Goal: Information Seeking & Learning: Find specific fact

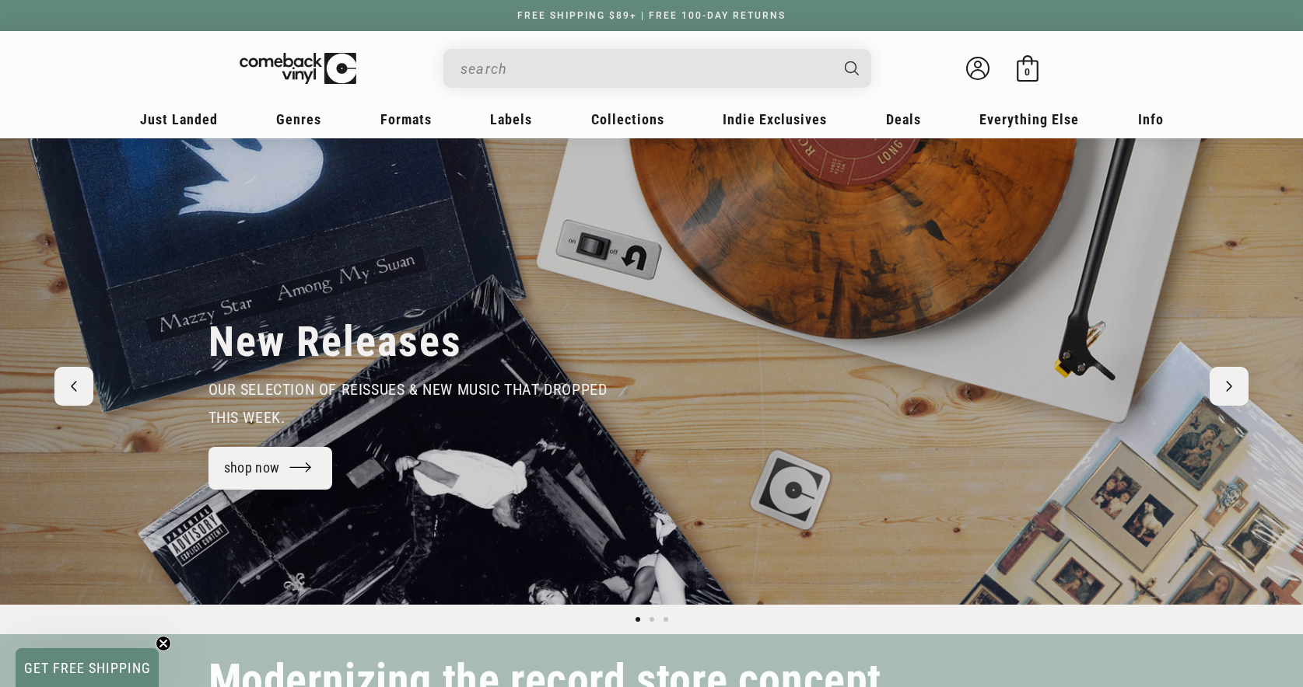
click at [730, 63] on input "When autocomplete results are available use up and down arrows to review and en…" at bounding box center [644, 69] width 369 height 32
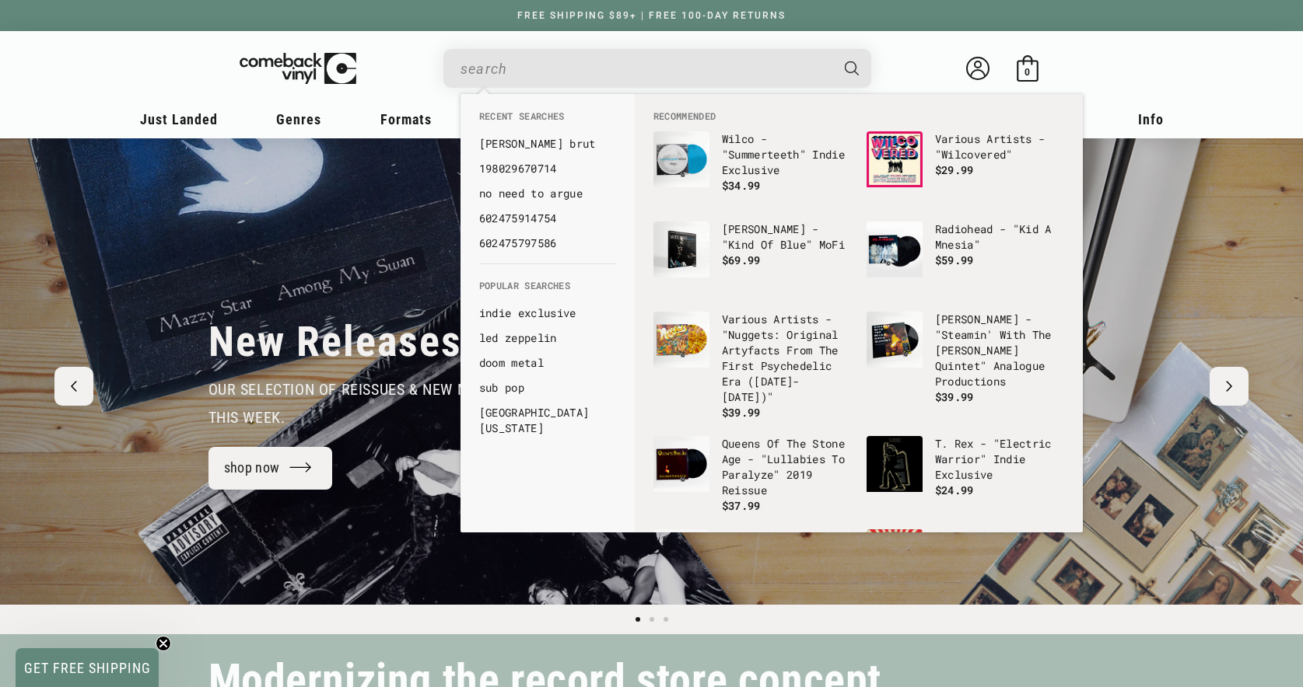
paste input "4015698253573"
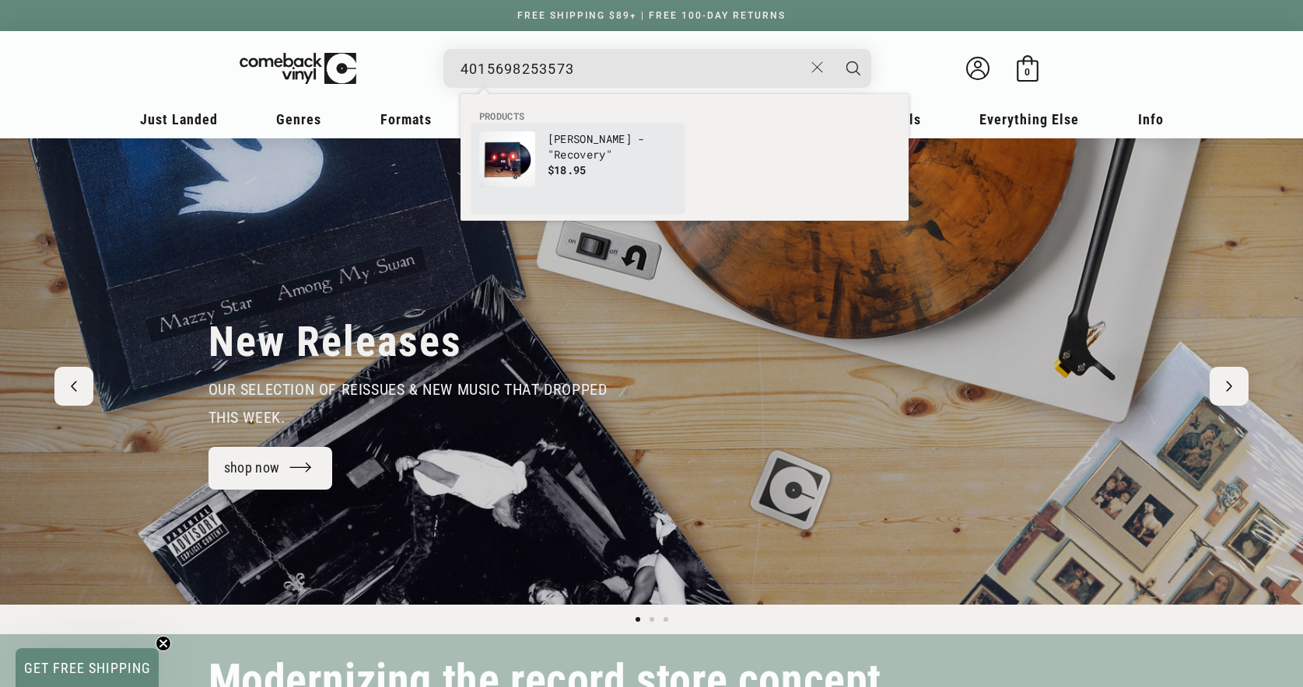
type input "4015698253573"
click at [589, 139] on p "Bobby Conn - "Recovery"" at bounding box center [611, 146] width 129 height 31
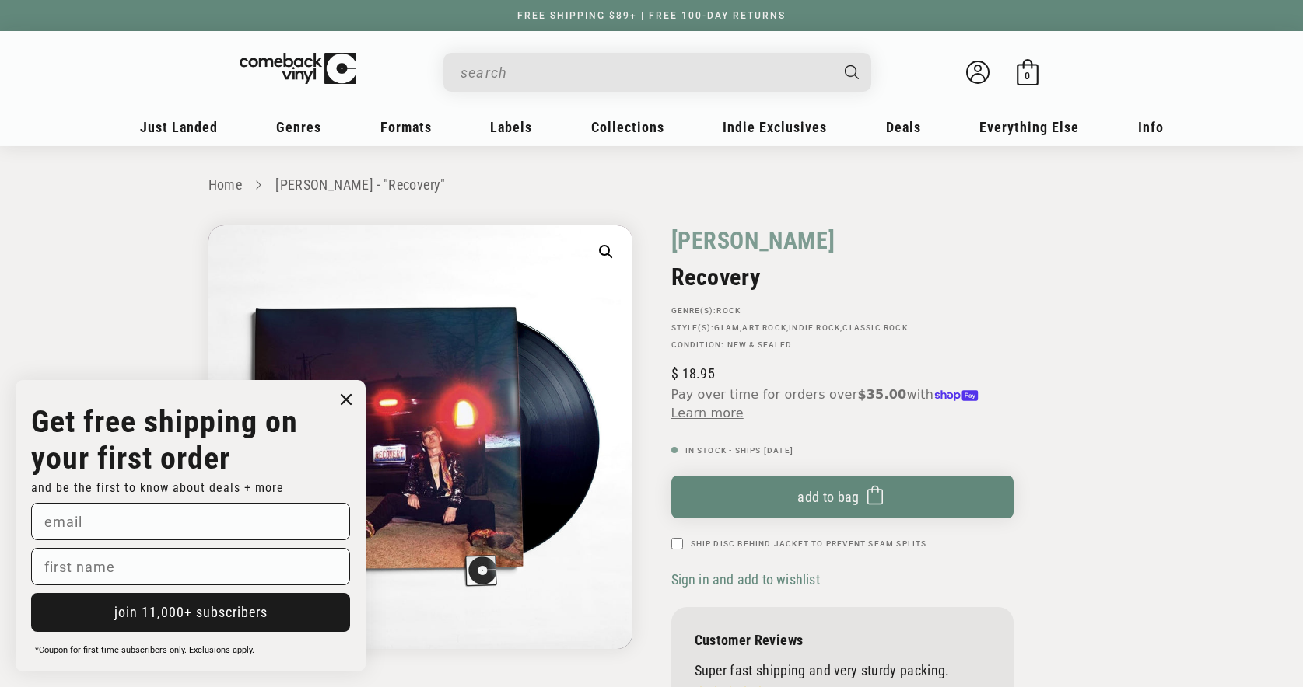
click at [555, 78] on input "When autocomplete results are available use up and down arrows to review and en…" at bounding box center [644, 73] width 369 height 32
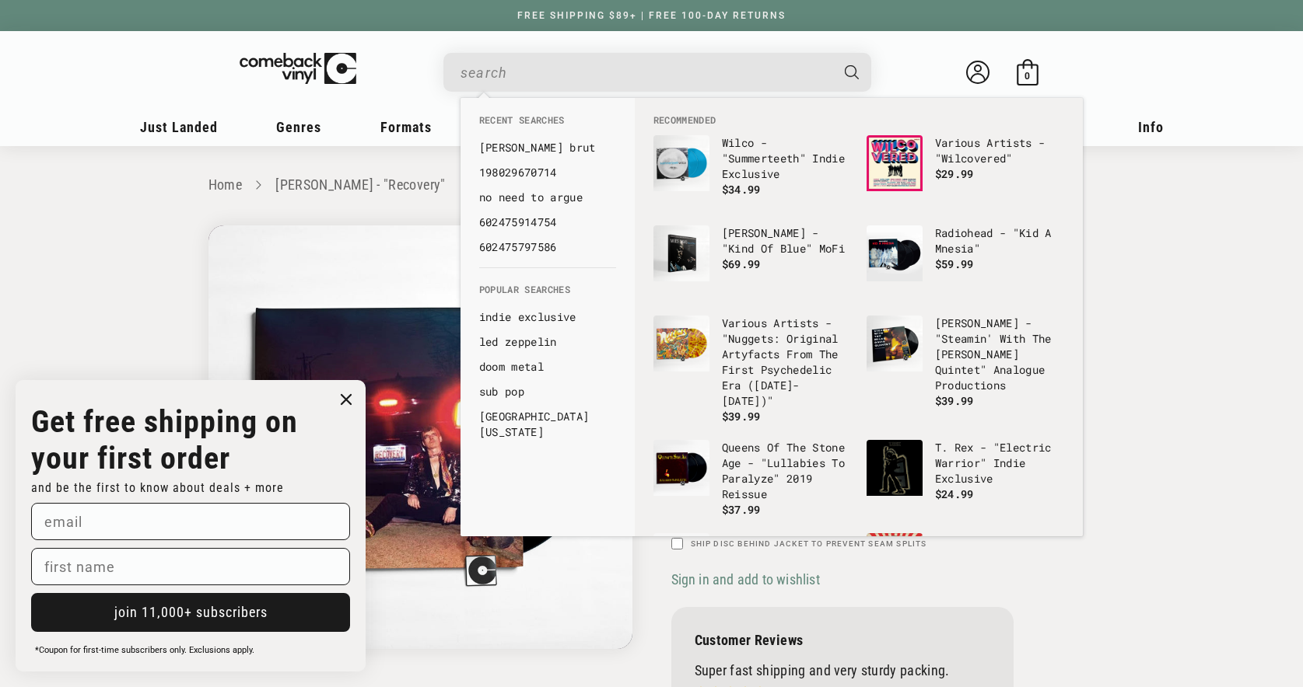
paste input "810074420983"
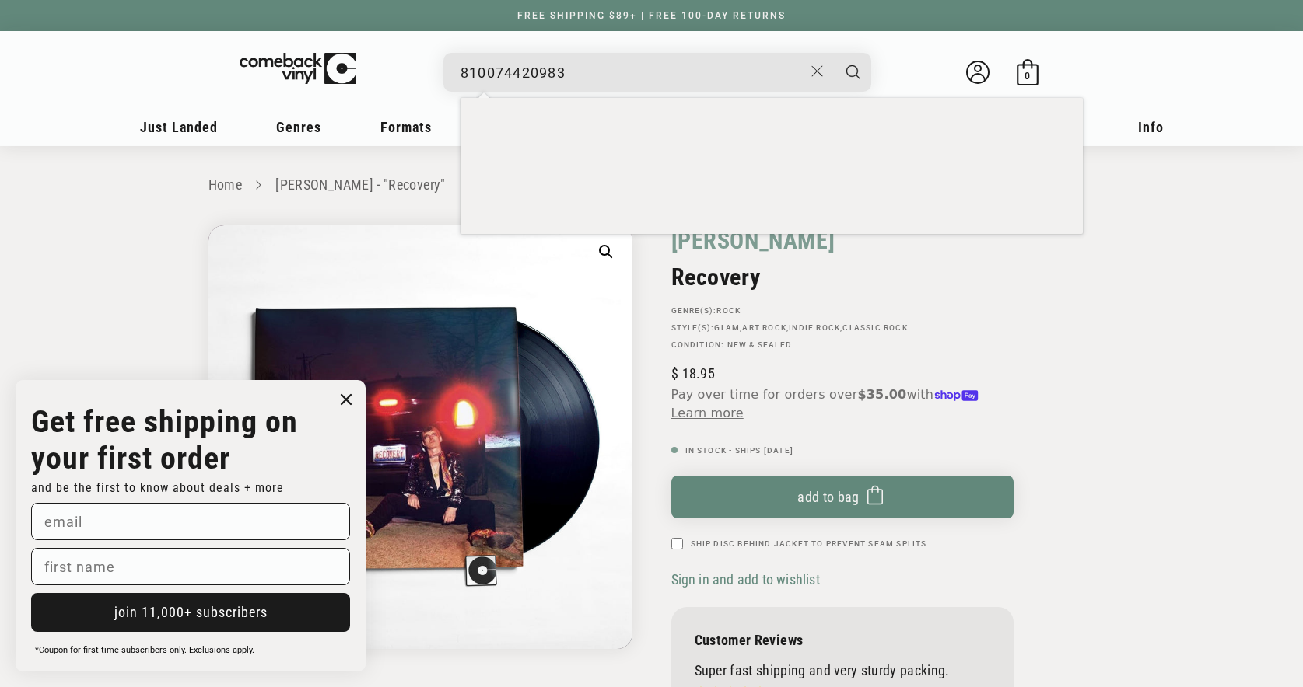
type input "810074420983"
click at [834, 53] on button "Search" at bounding box center [853, 72] width 39 height 39
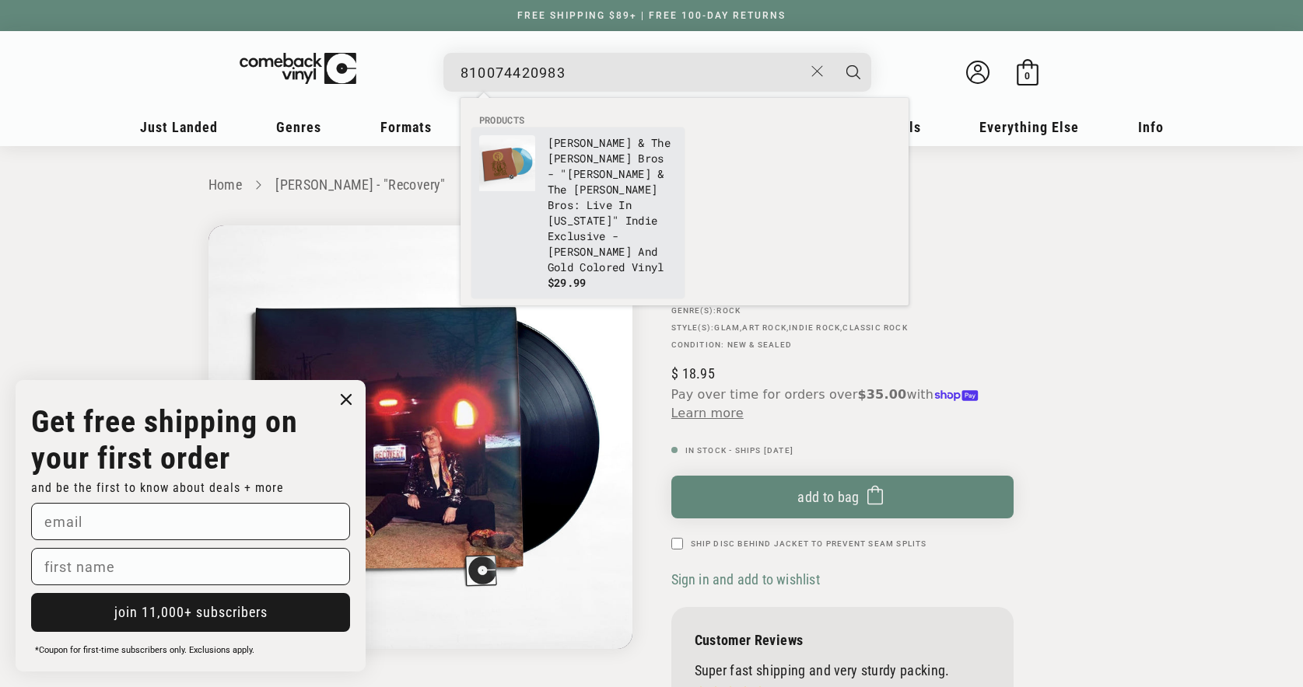
click at [561, 182] on p "[PERSON_NAME] & The [PERSON_NAME] Bros - "[PERSON_NAME] & The [PERSON_NAME] Bro…" at bounding box center [611, 205] width 129 height 140
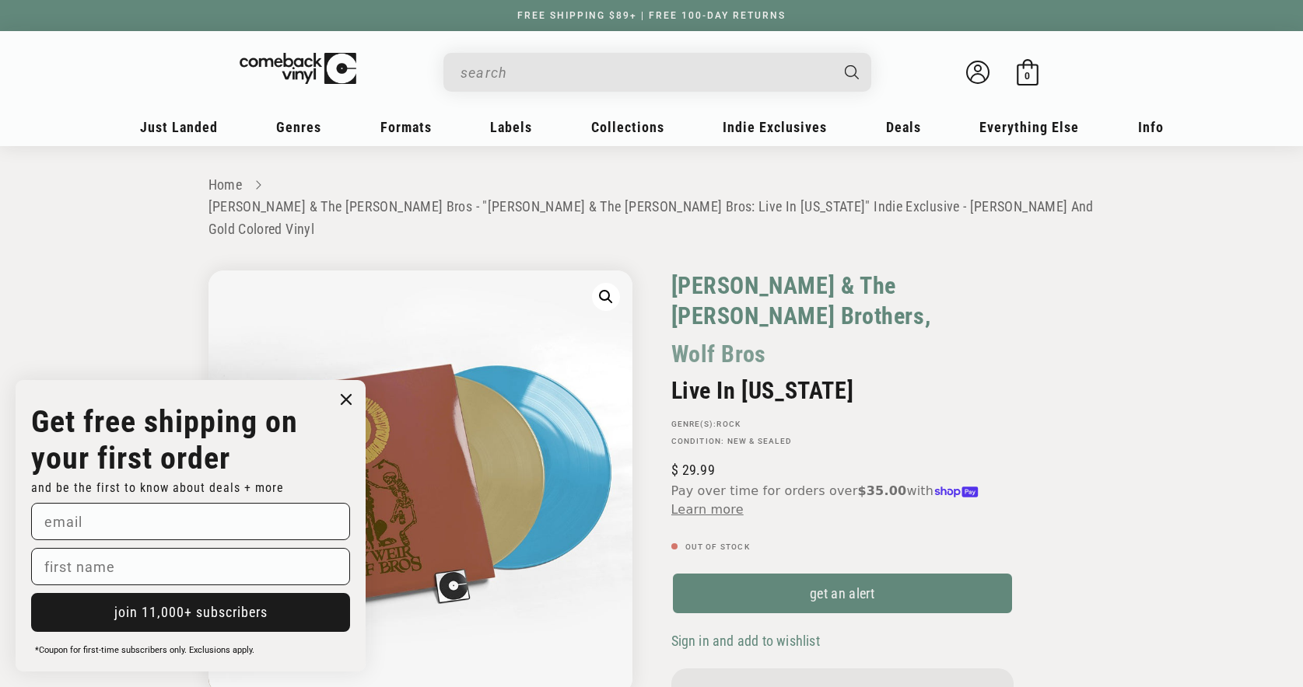
drag, startPoint x: 772, startPoint y: 284, endPoint x: 672, endPoint y: 247, distance: 106.8
click at [672, 271] on div "Bob Weir & The Wolf Brothers, Wolf Bros" at bounding box center [842, 324] width 342 height 107
click at [893, 279] on div "Bob Weir & The Wolf Brothers, Wolf Bros" at bounding box center [842, 324] width 342 height 107
drag, startPoint x: 666, startPoint y: 238, endPoint x: 955, endPoint y: 243, distance: 288.5
click at [955, 271] on div "Bob Weir & The Wolf Brothers, Wolf Bros Live In Colorado GENRE(S): Rock Conditi…" at bounding box center [873, 550] width 443 height 559
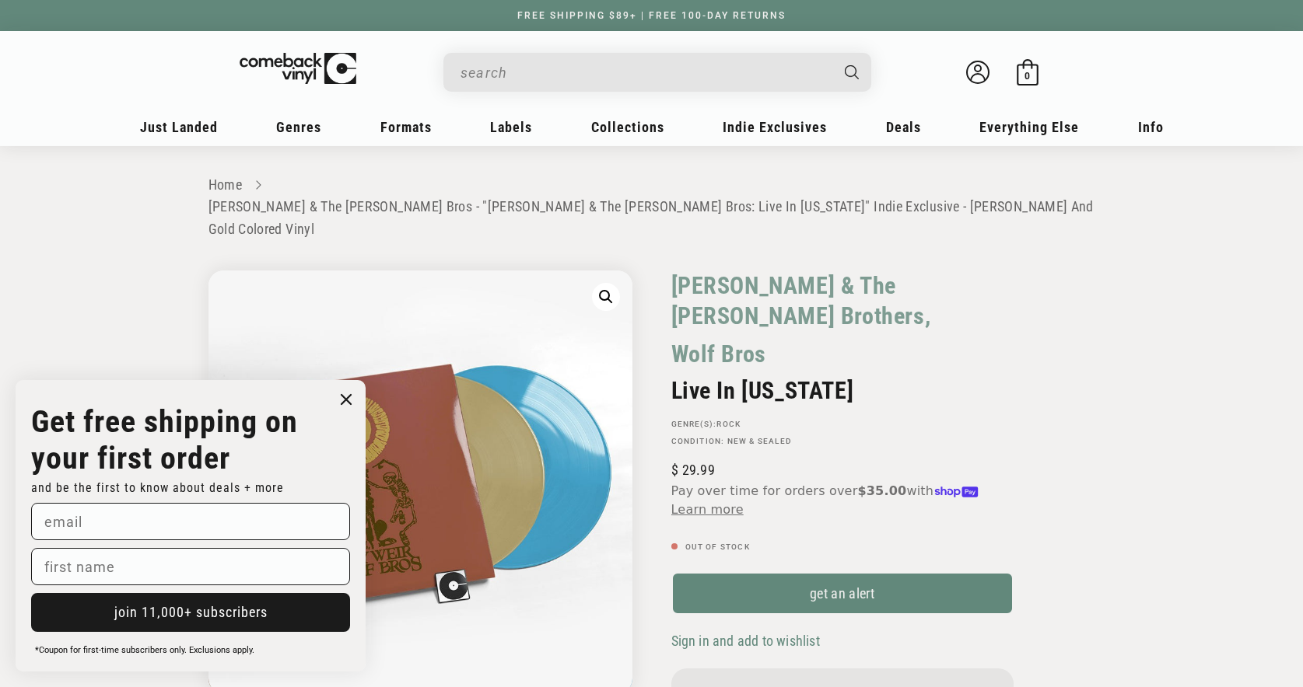
copy link "Bob Weir & The Wolf Brothers"
click at [1043, 271] on div "Bob Weir & The Wolf Brothers, Wolf Bros Live In Colorado GENRE(S): Rock Conditi…" at bounding box center [873, 550] width 443 height 559
click at [584, 69] on input "When autocomplete results are available use up and down arrows to review and en…" at bounding box center [644, 73] width 369 height 32
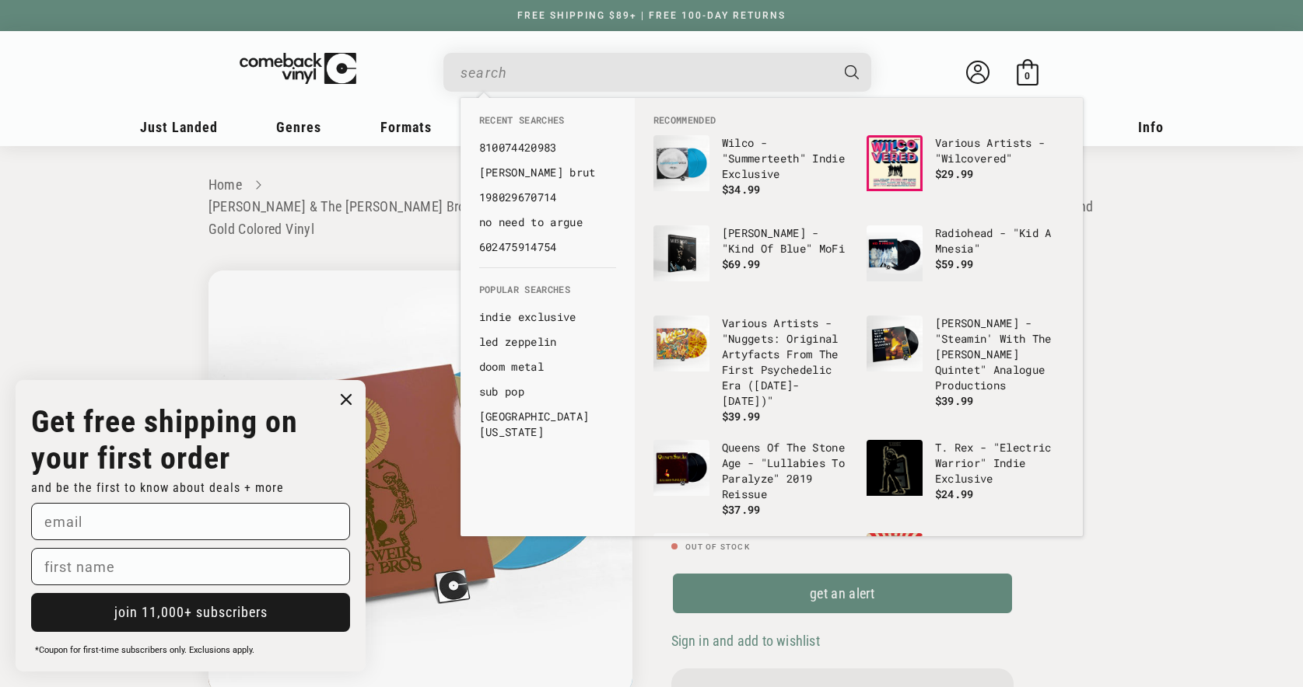
paste input "810074420976"
type input "810074420976"
click at [834, 53] on button "Search" at bounding box center [853, 72] width 39 height 39
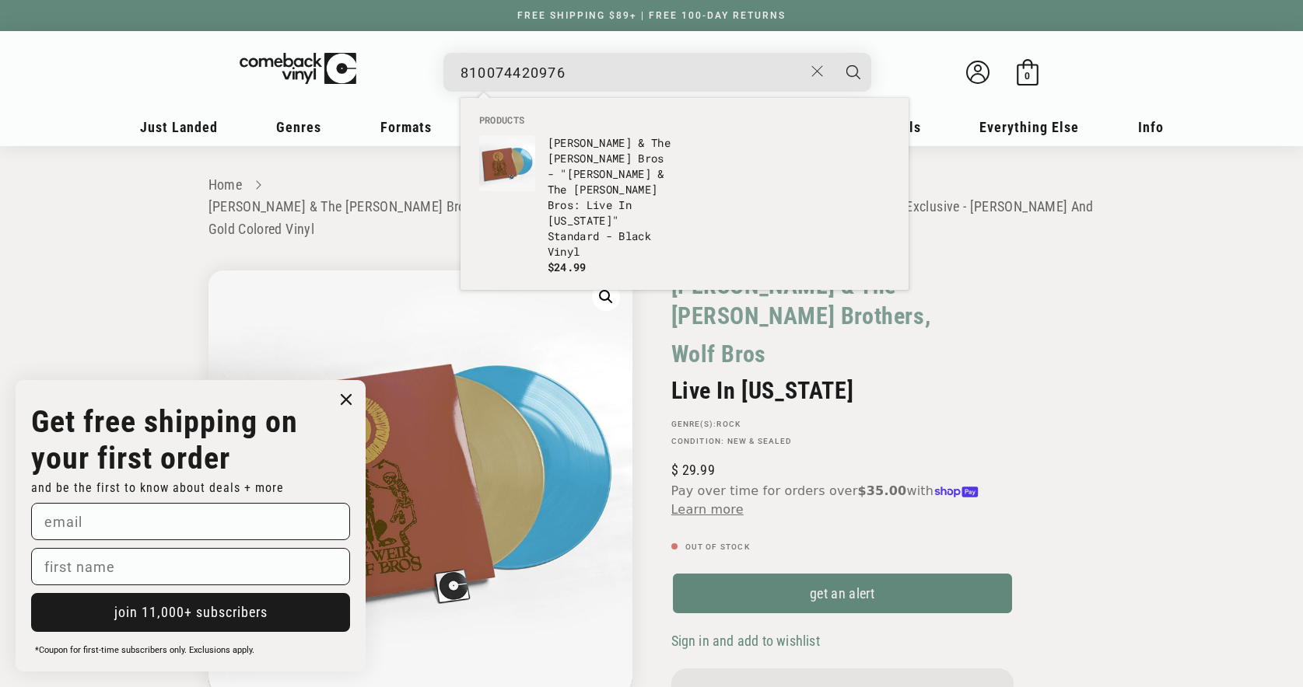
click at [572, 198] on p "Bobby Weir & The Wolf Bros - "Bobby Weir & The Wolf Bros: Live In Colorado" Sta…" at bounding box center [611, 197] width 129 height 124
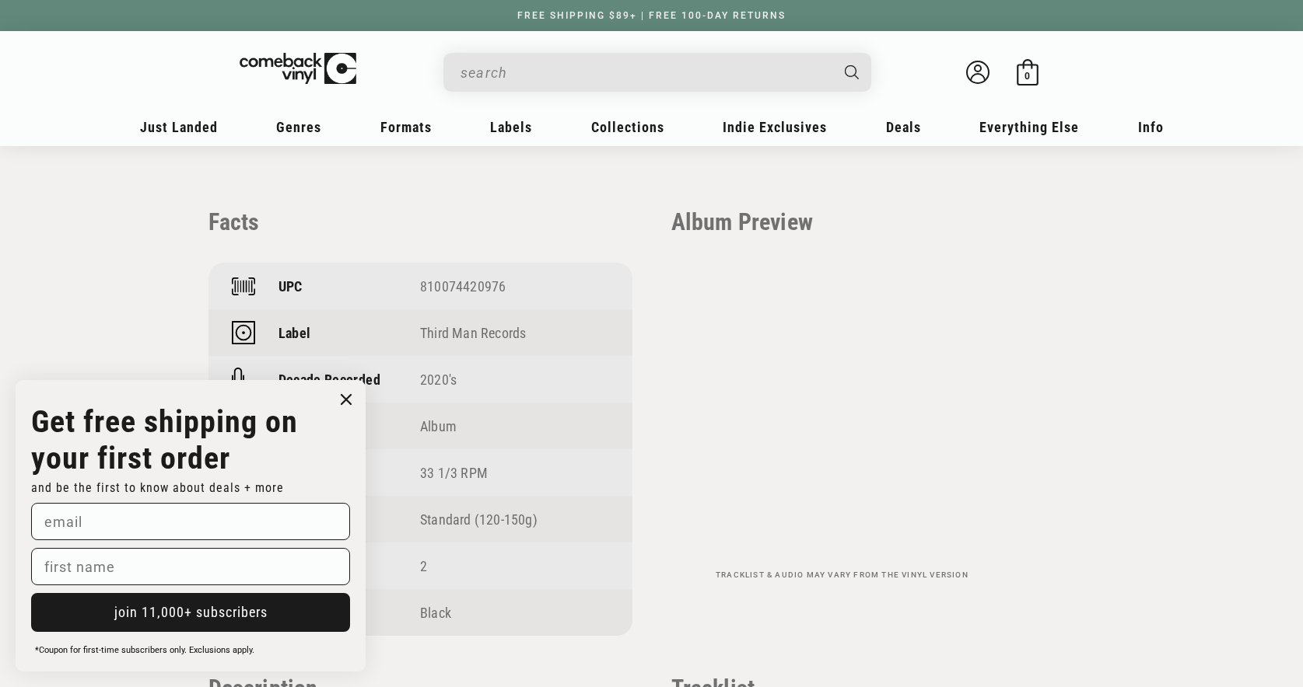
scroll to position [1036, 0]
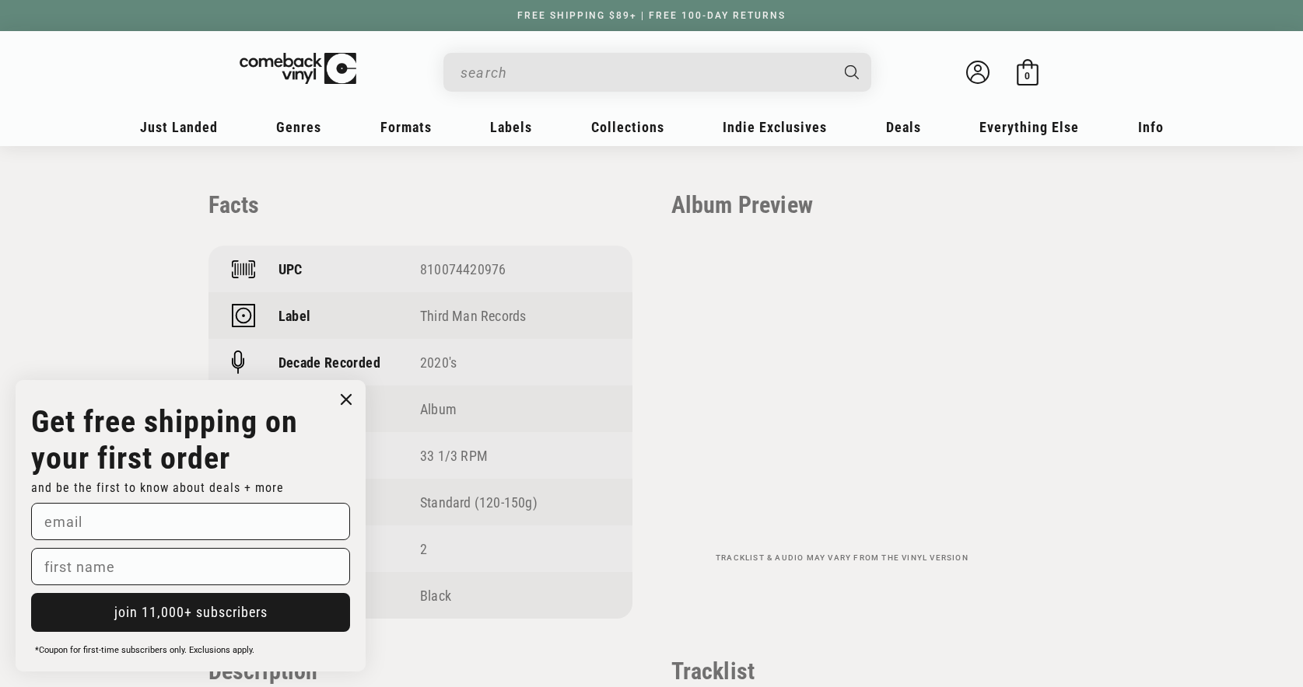
click at [481, 271] on div "810074420976" at bounding box center [514, 269] width 189 height 16
copy div "810074420976"
click at [109, 194] on section "Home Bobby Weir & The Wolf Bros - "Bobby Weir & The Wolf Bros: Live In Colorado…" at bounding box center [651, 111] width 1303 height 2003
click at [715, 72] on input "When autocomplete results are available use up and down arrows to review and en…" at bounding box center [644, 73] width 369 height 32
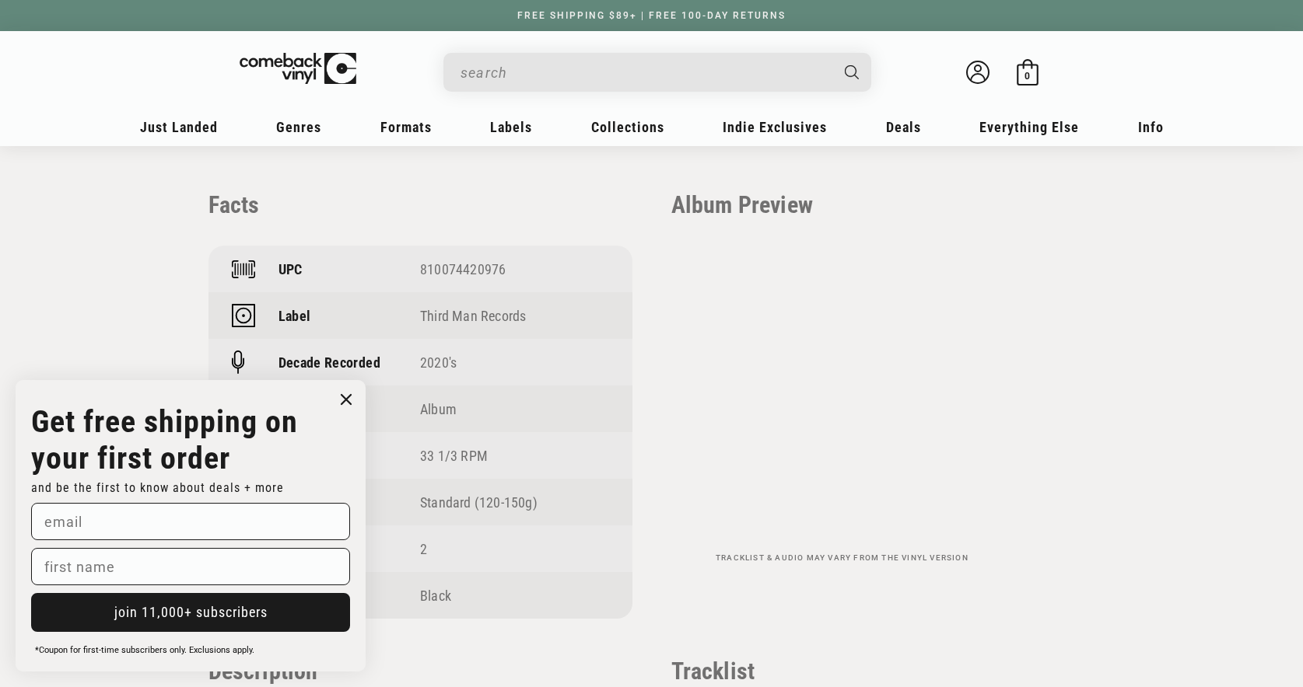
paste input "194397218312"
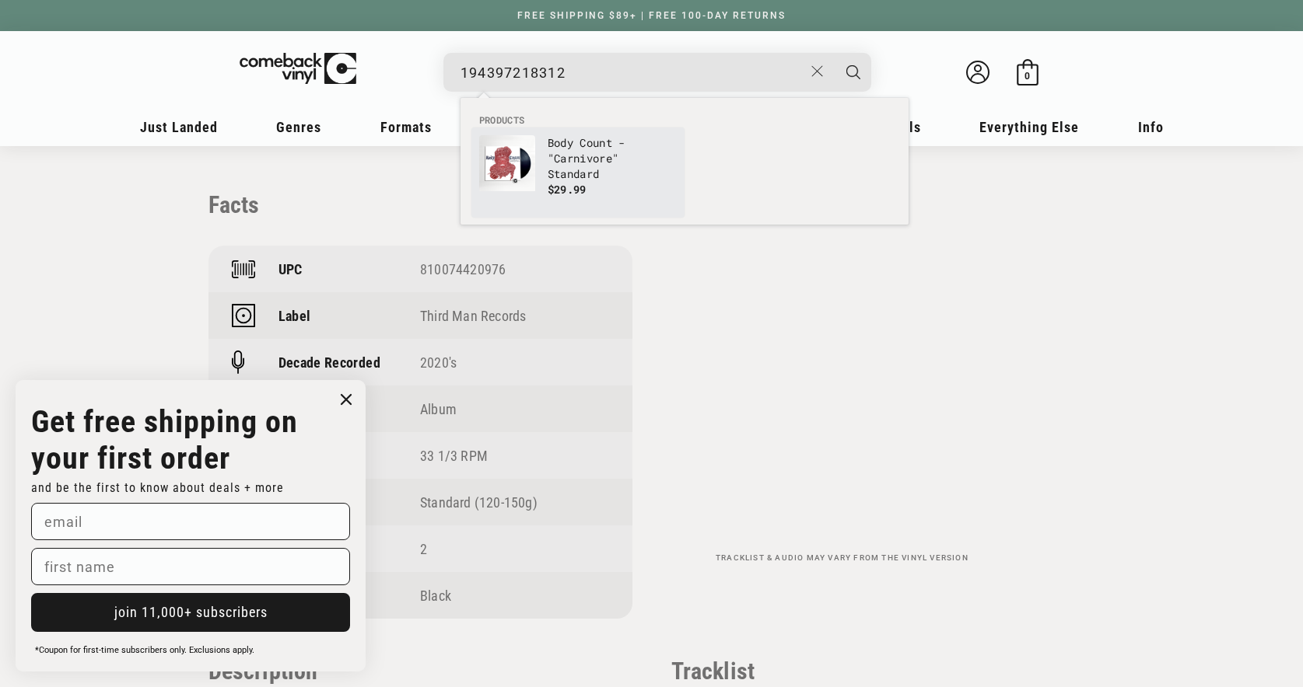
type input "194397218312"
click at [529, 143] on img "Products" at bounding box center [507, 163] width 56 height 56
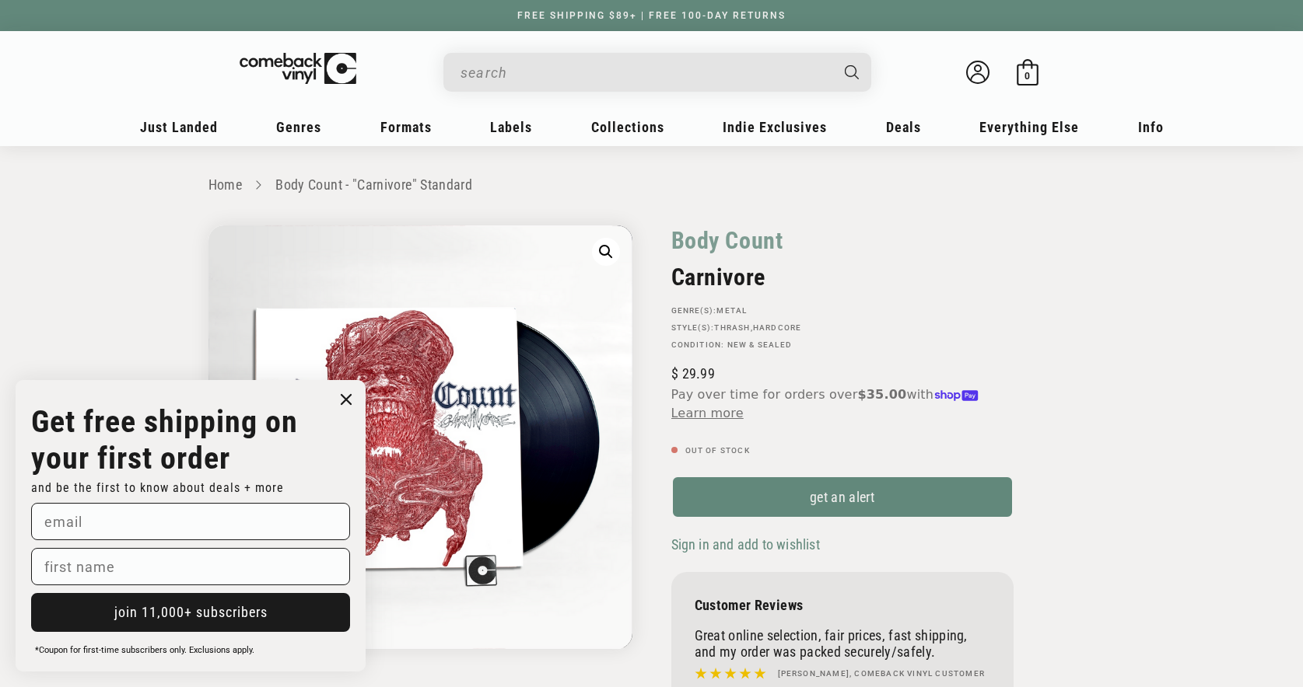
click at [569, 76] on input "When autocomplete results are available use up and down arrows to review and en…" at bounding box center [644, 73] width 369 height 32
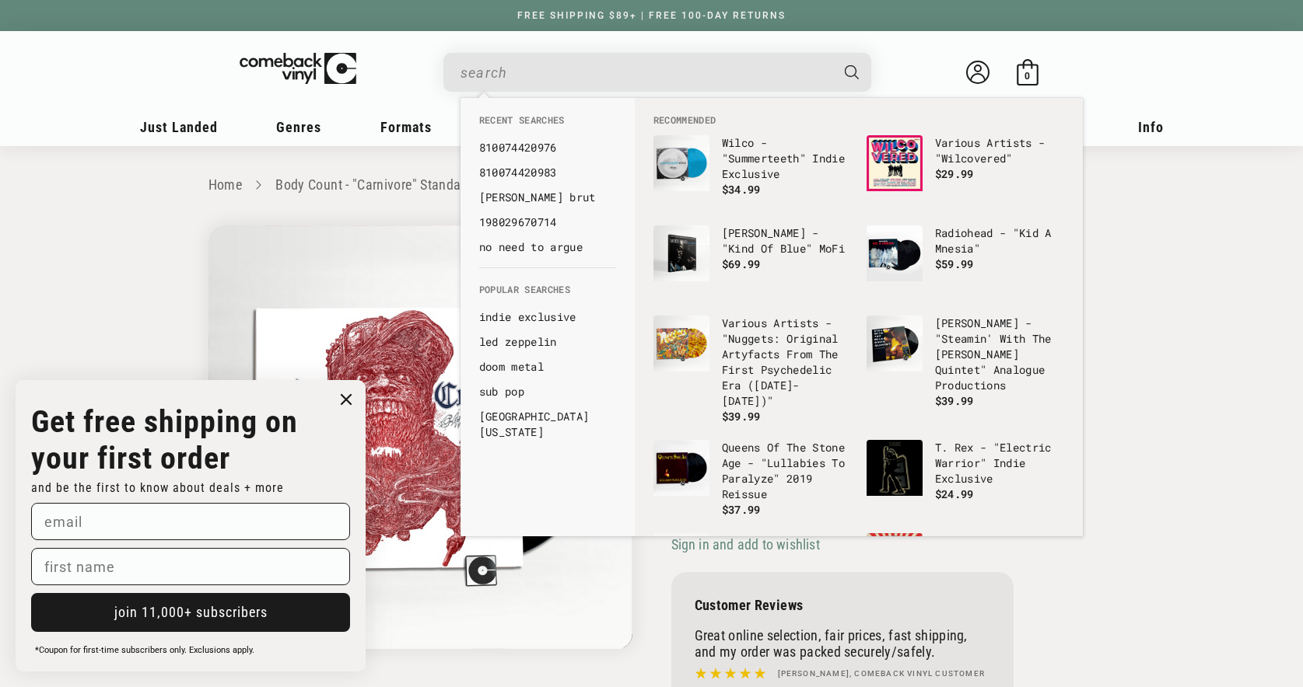
paste input "817195020559"
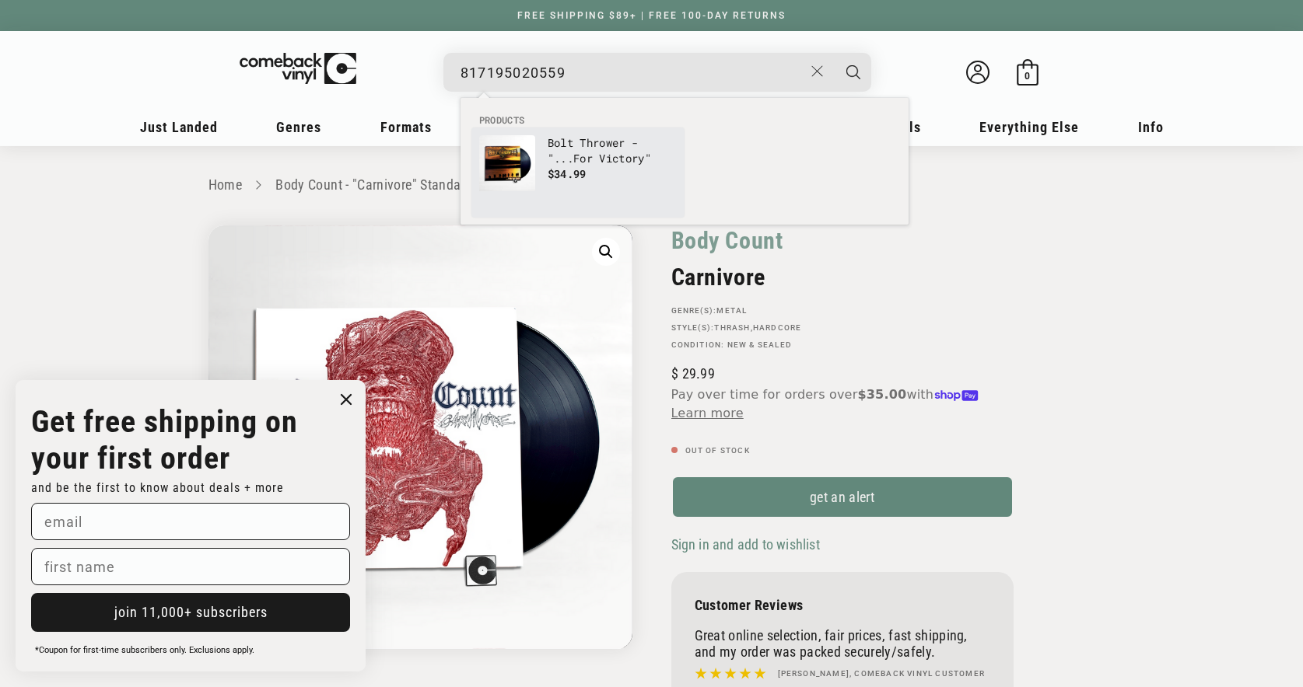
type input "817195020559"
click at [574, 158] on p "Bolt Thrower - "...For Victory"" at bounding box center [611, 150] width 129 height 31
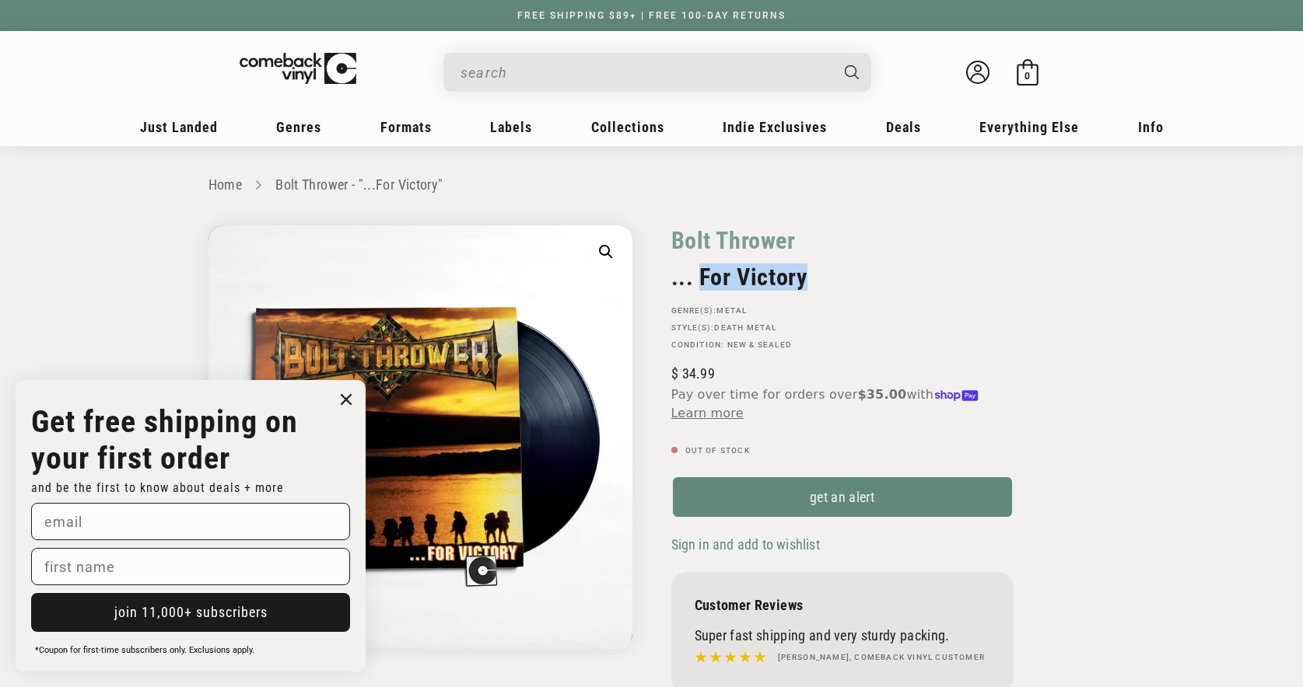
drag, startPoint x: 813, startPoint y: 283, endPoint x: 699, endPoint y: 285, distance: 113.6
click at [699, 285] on h2 "... For Victory" at bounding box center [842, 277] width 342 height 27
copy h2 "For Victory"
drag, startPoint x: 1091, startPoint y: 261, endPoint x: 1054, endPoint y: 33, distance: 230.8
click at [1091, 261] on div "Bolt Thrower ... For Victory GENRE(S): Metal STYLE(S): Death Metal Condition: N…" at bounding box center [873, 466] width 443 height 480
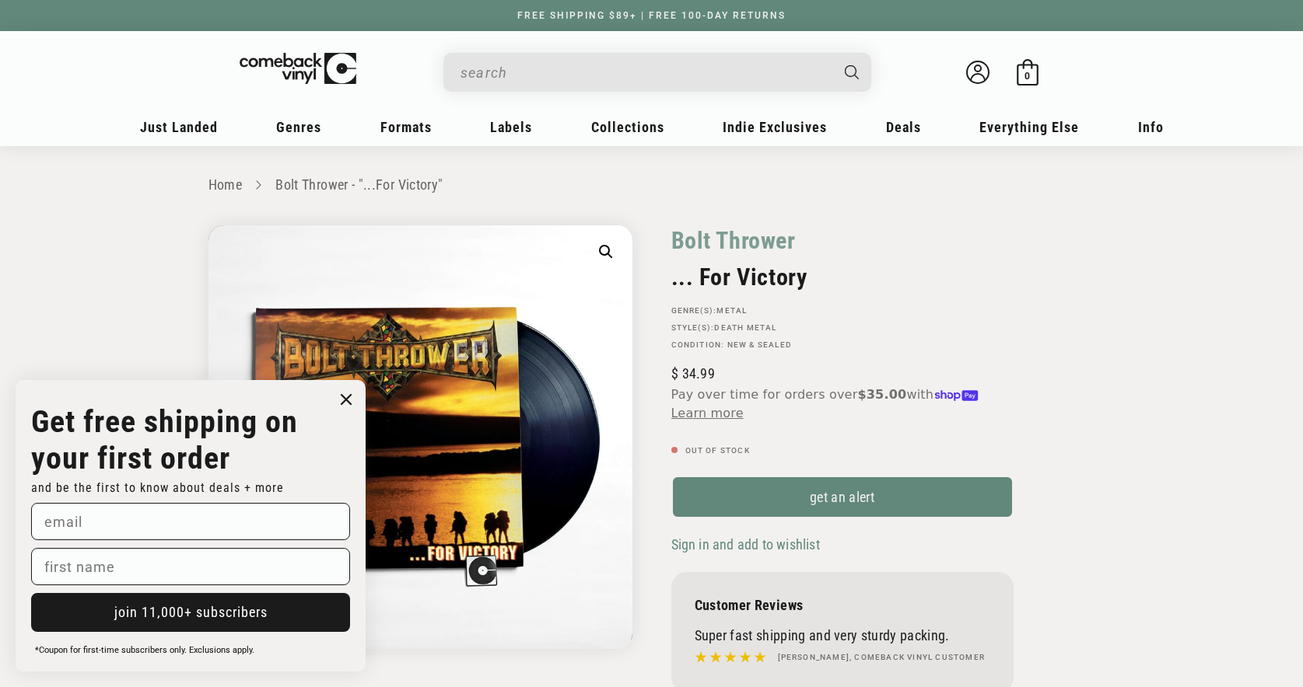
click at [652, 70] on input "When autocomplete results are available use up and down arrows to review and en…" at bounding box center [644, 73] width 369 height 32
paste input "4050538762655"
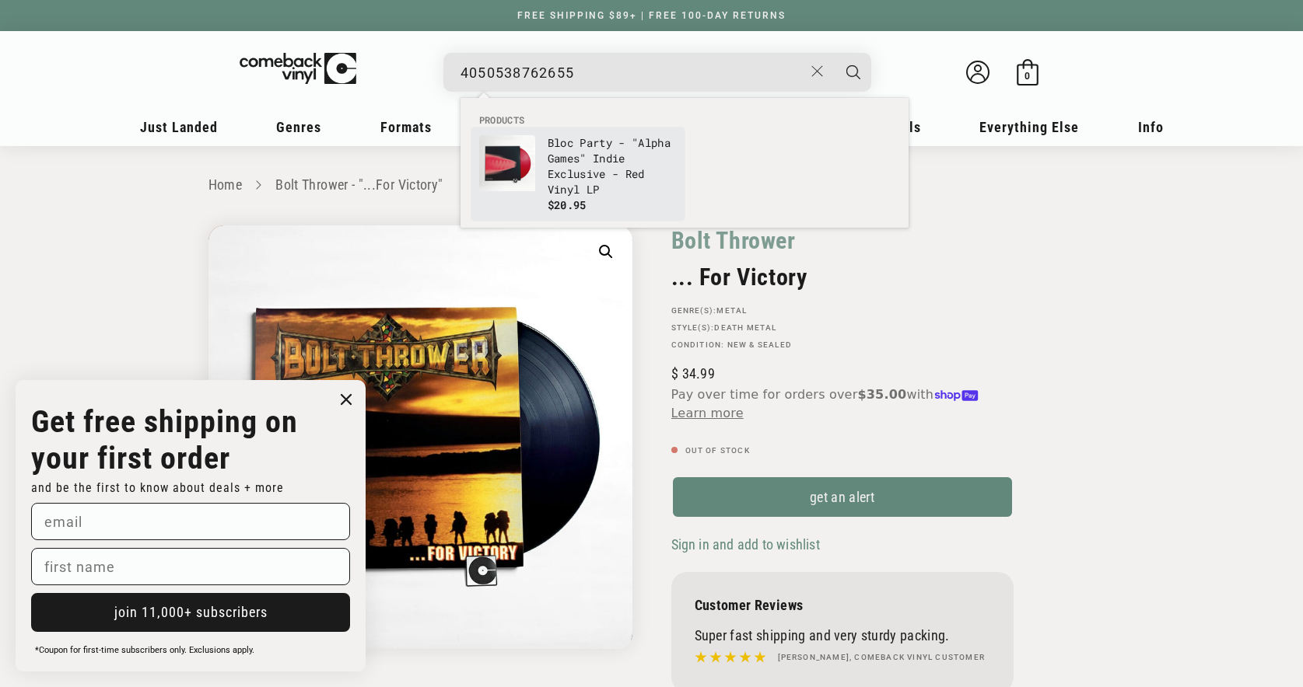
type input "4050538762655"
click at [572, 159] on p "Bloc Party - "Alpha Games" Indie Exclusive - Red Vinyl LP" at bounding box center [611, 166] width 129 height 62
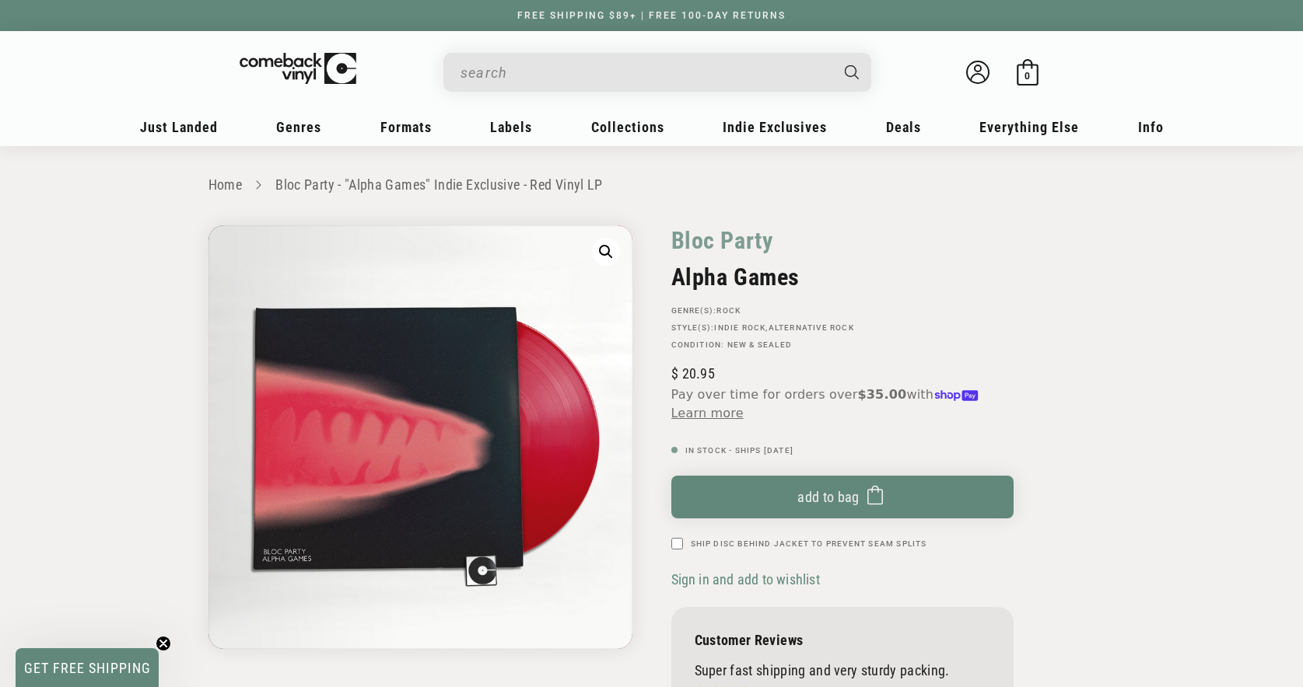
click at [586, 73] on input "When autocomplete results are available use up and down arrows to review and en…" at bounding box center [644, 73] width 369 height 32
paste input "4050538753554"
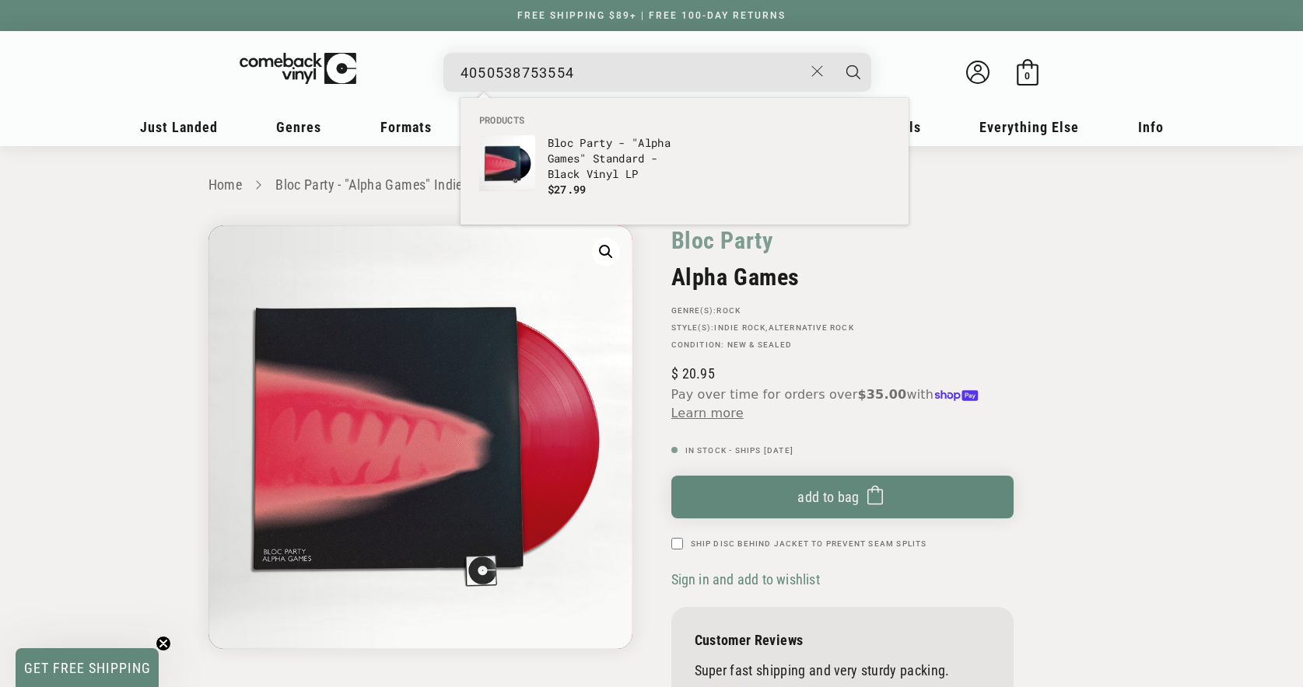
type input "4050538753554"
click at [574, 162] on p "Bloc Party - "Alpha Games" Standard - Black Vinyl LP" at bounding box center [611, 158] width 129 height 47
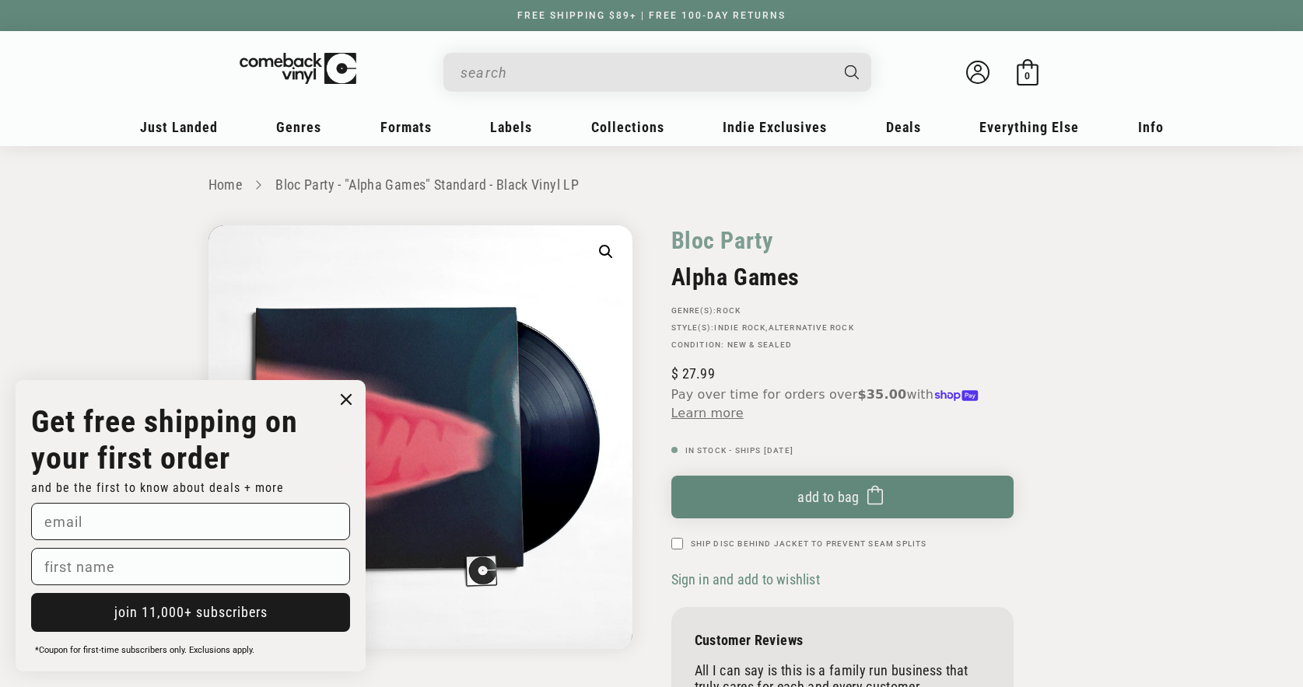
click at [656, 65] on input "When autocomplete results are available use up and down arrows to review and en…" at bounding box center [644, 73] width 369 height 32
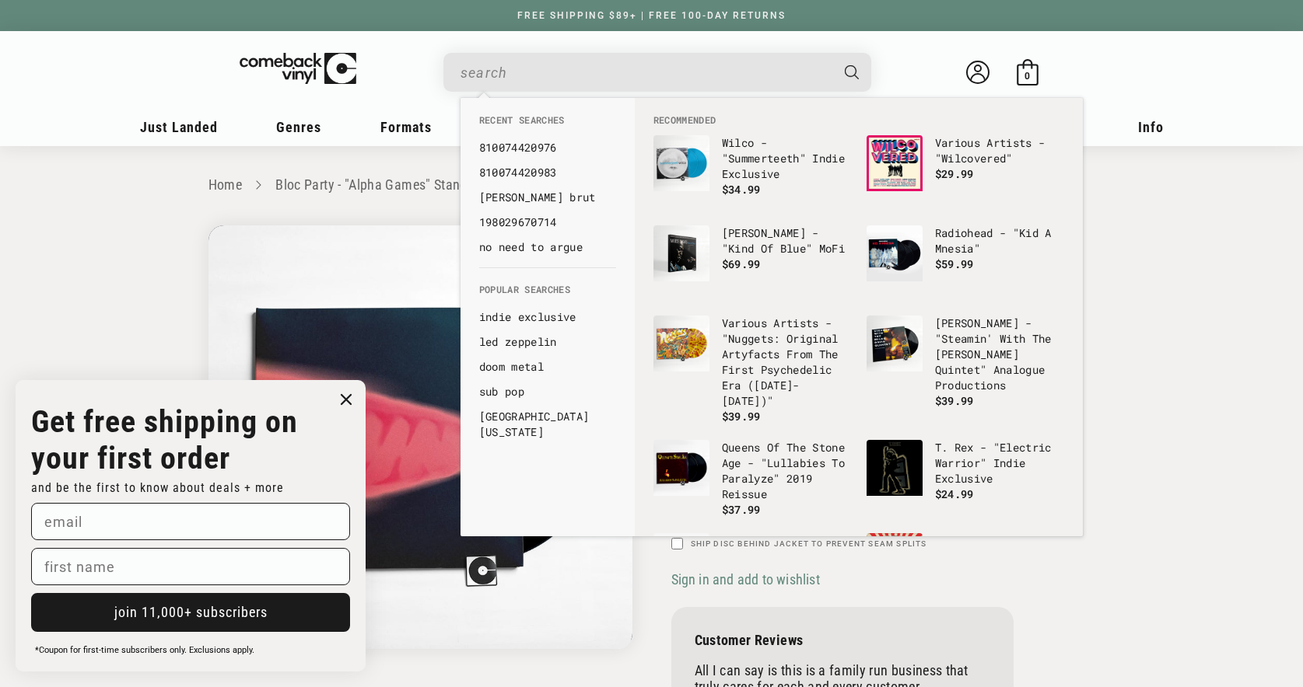
paste input "36172091614"
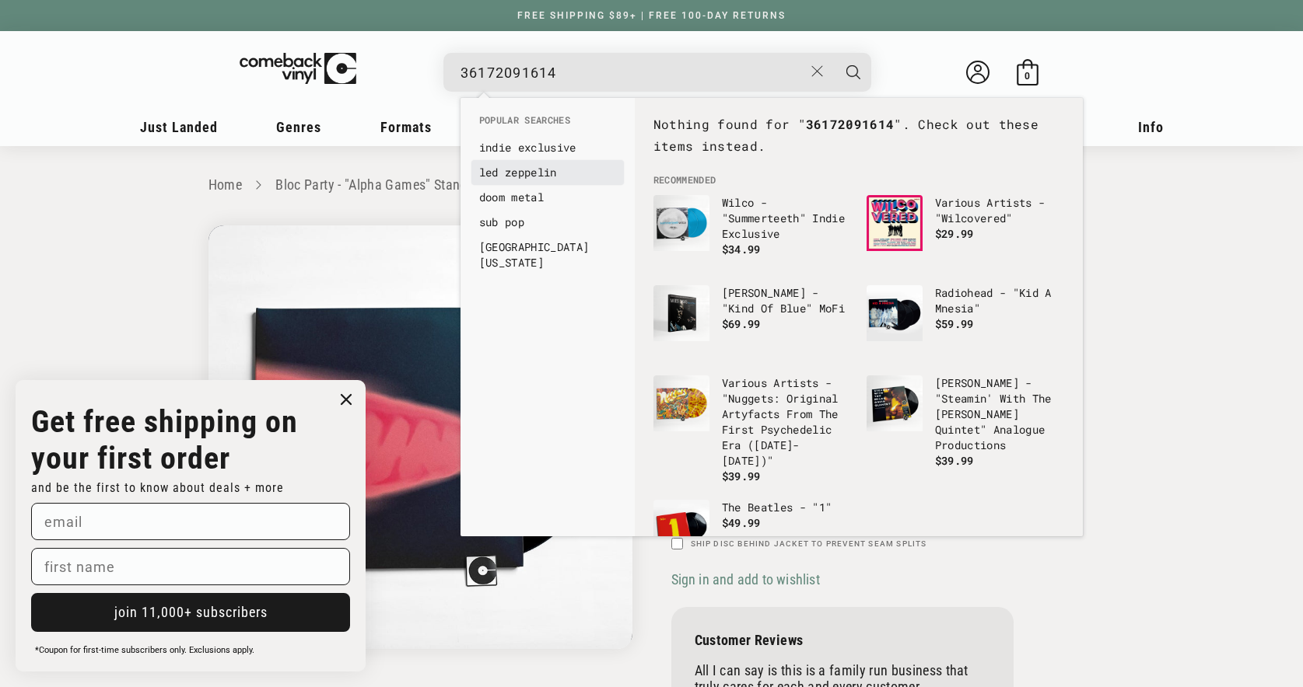
type input "36172091614"
click at [530, 167] on link "led zeppelin" at bounding box center [547, 173] width 137 height 16
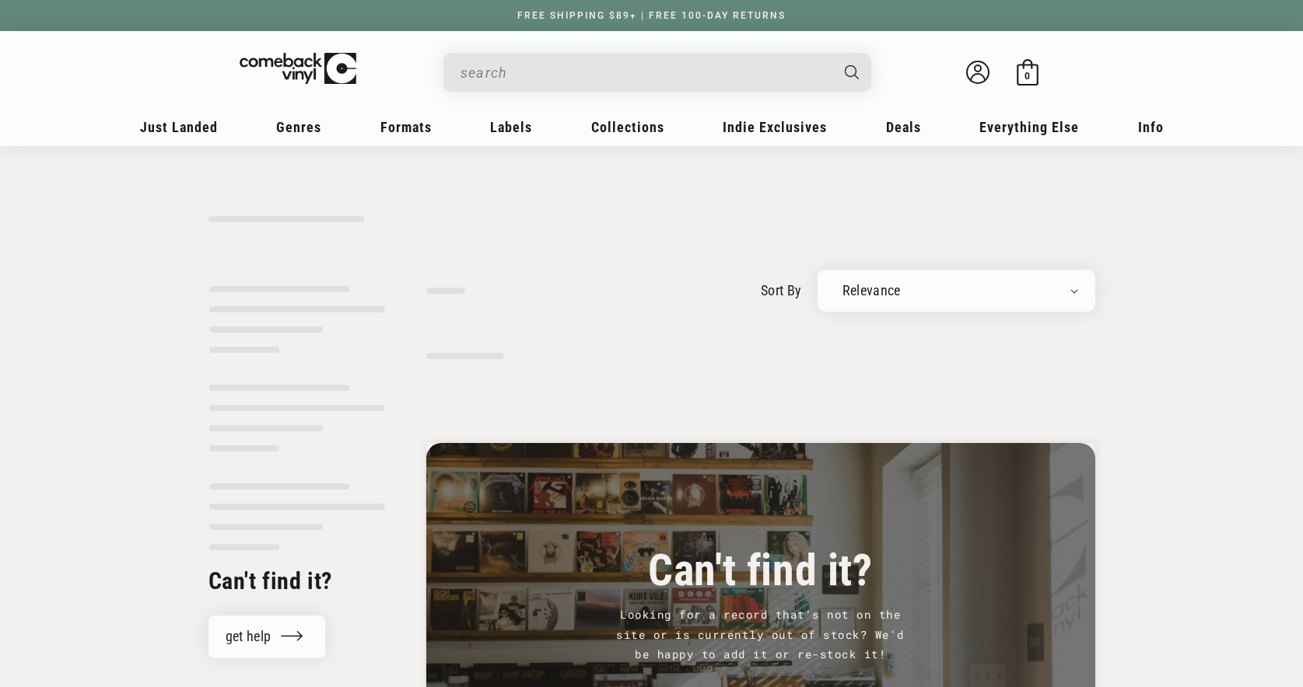
click at [803, 69] on input "Search" at bounding box center [644, 73] width 369 height 32
paste input "36172091614"
click at [602, 75] on input "led zeppelin" at bounding box center [631, 73] width 343 height 32
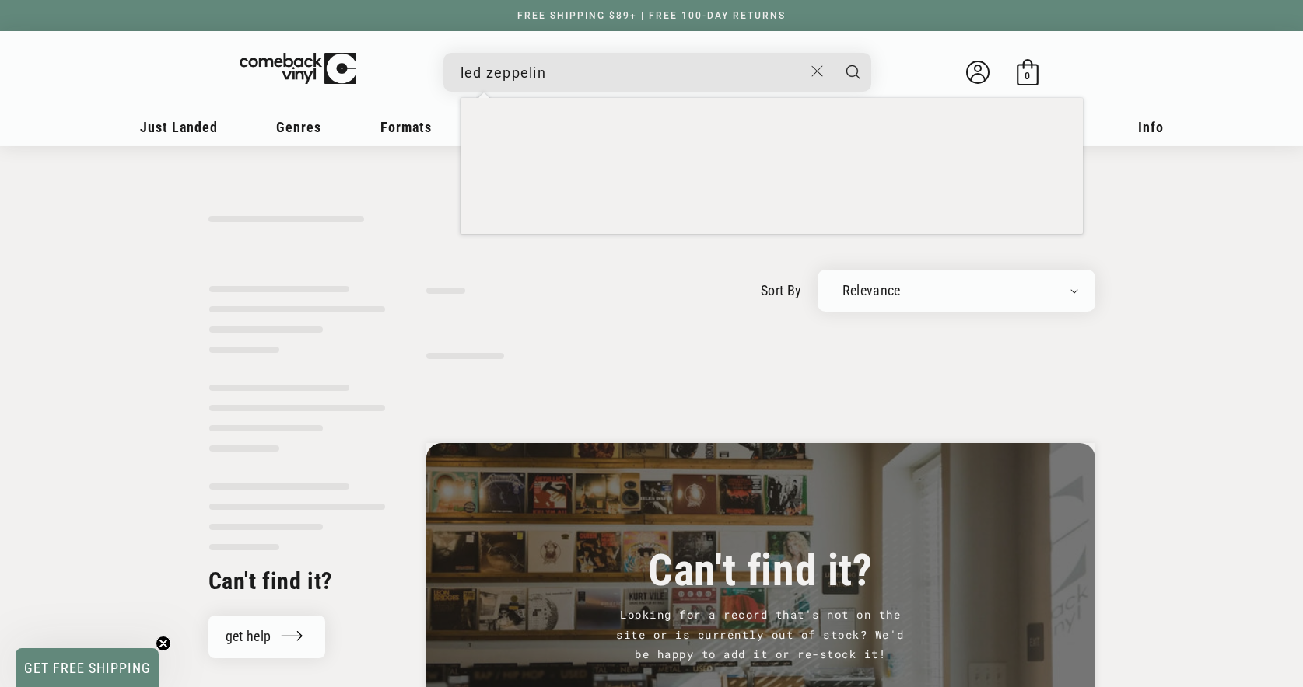
click at [602, 75] on input "led zeppelin" at bounding box center [631, 73] width 343 height 32
paste input "36172091614"
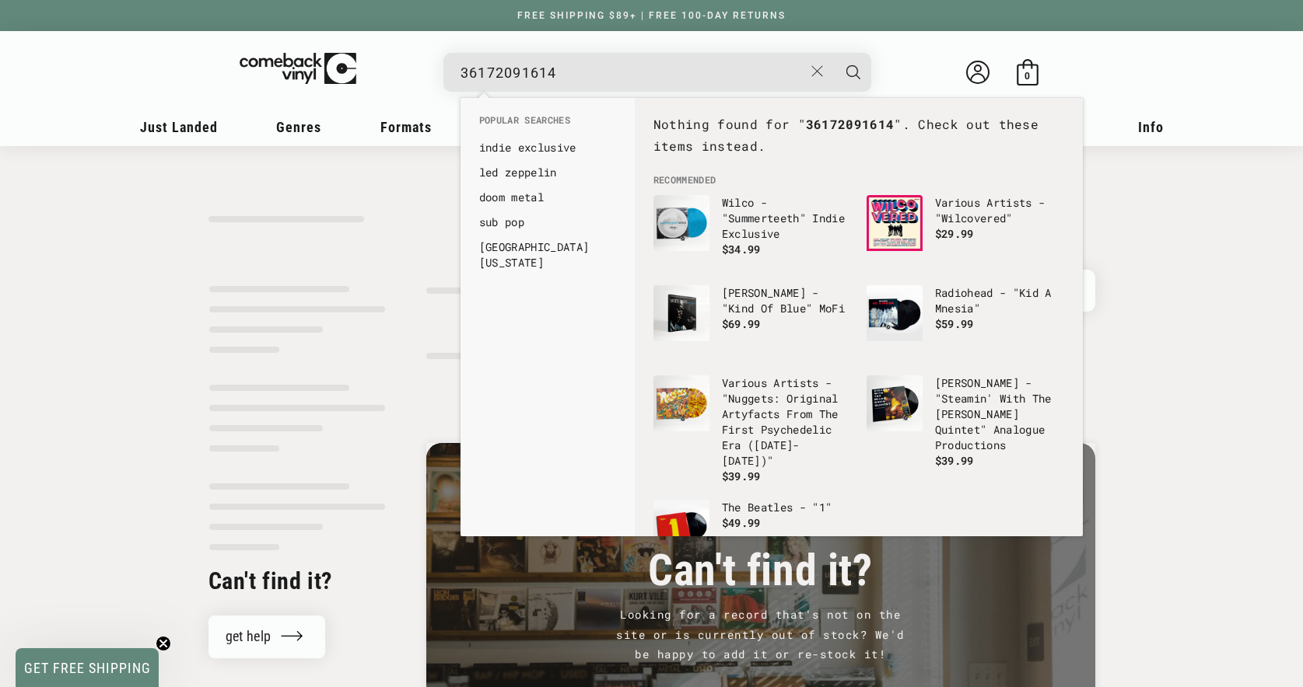
click at [460, 72] on input "36172091614" at bounding box center [631, 73] width 343 height 32
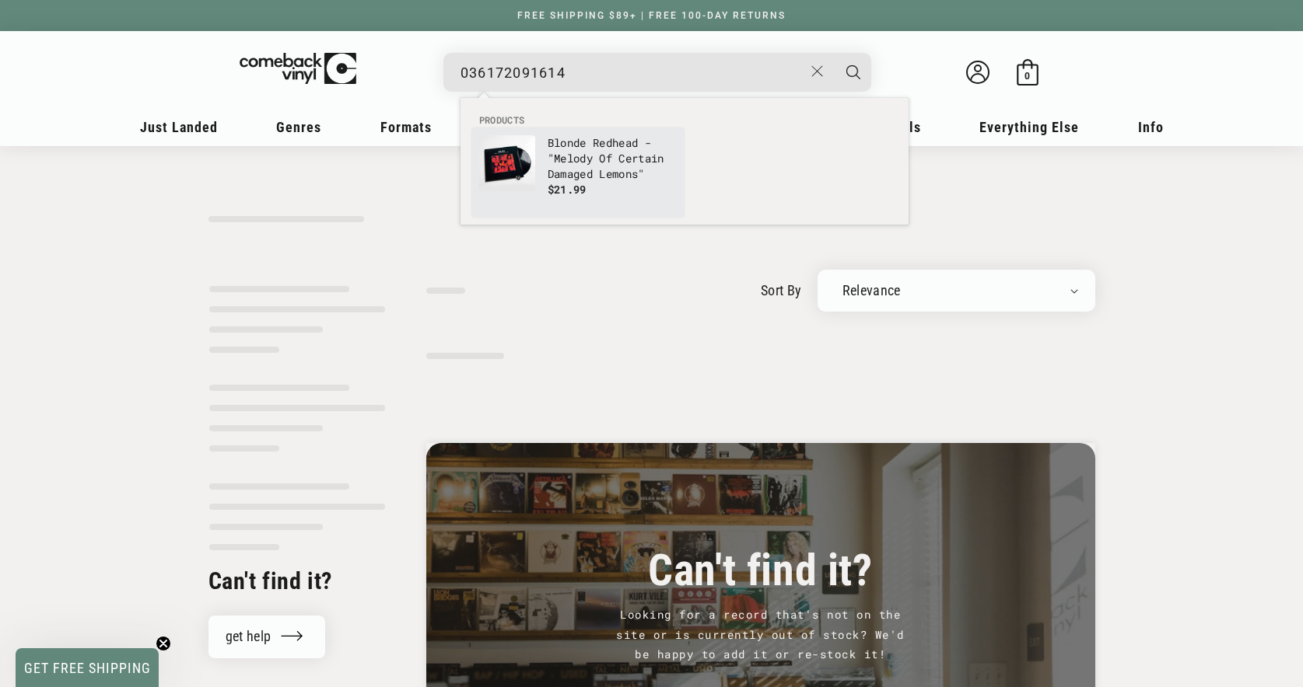
type input "036172091614"
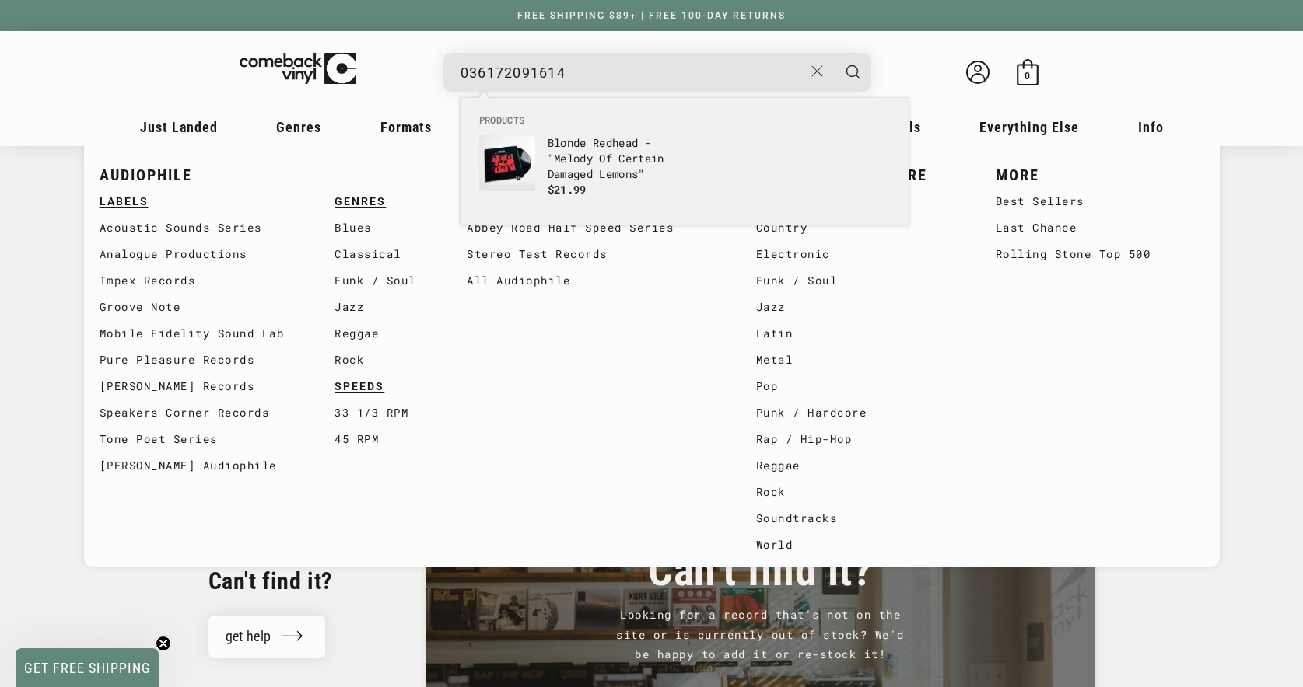
click at [593, 137] on p "Blonde Redhead - "Melody Of Certain Damaged Lemons"" at bounding box center [611, 158] width 129 height 47
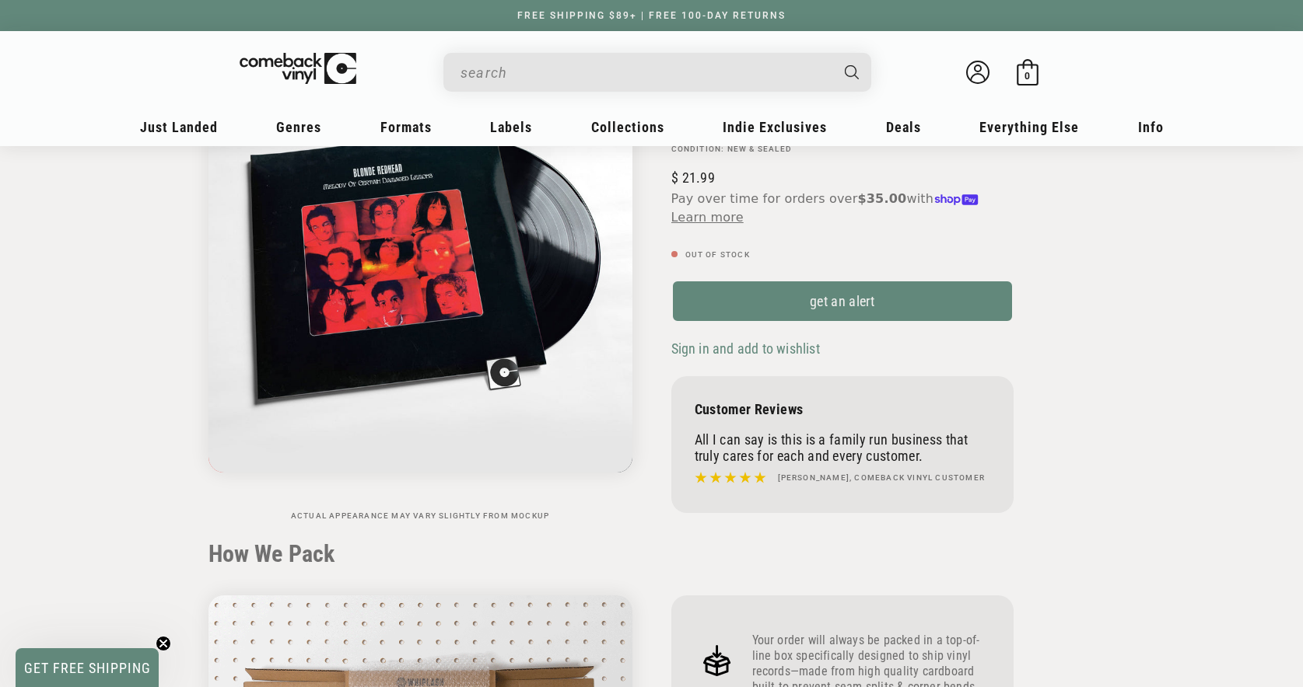
scroll to position [216, 0]
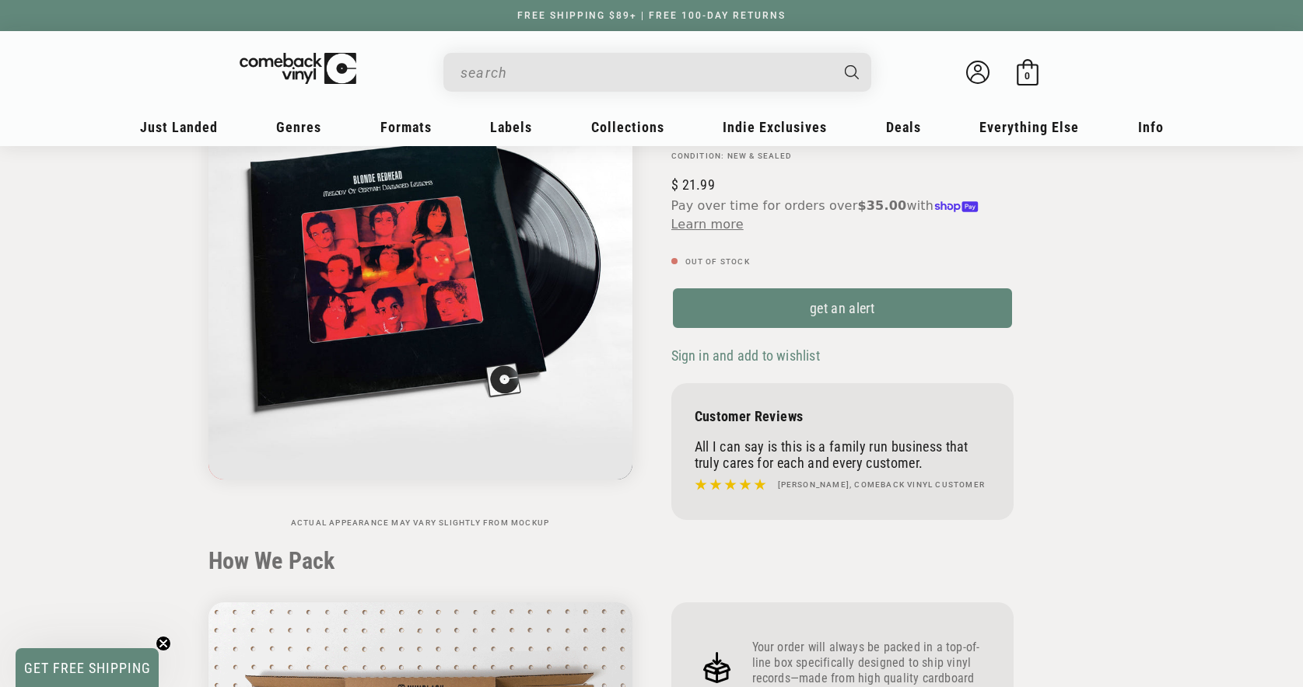
click at [591, 65] on input "When autocomplete results are available use up and down arrows to review and en…" at bounding box center [644, 73] width 369 height 32
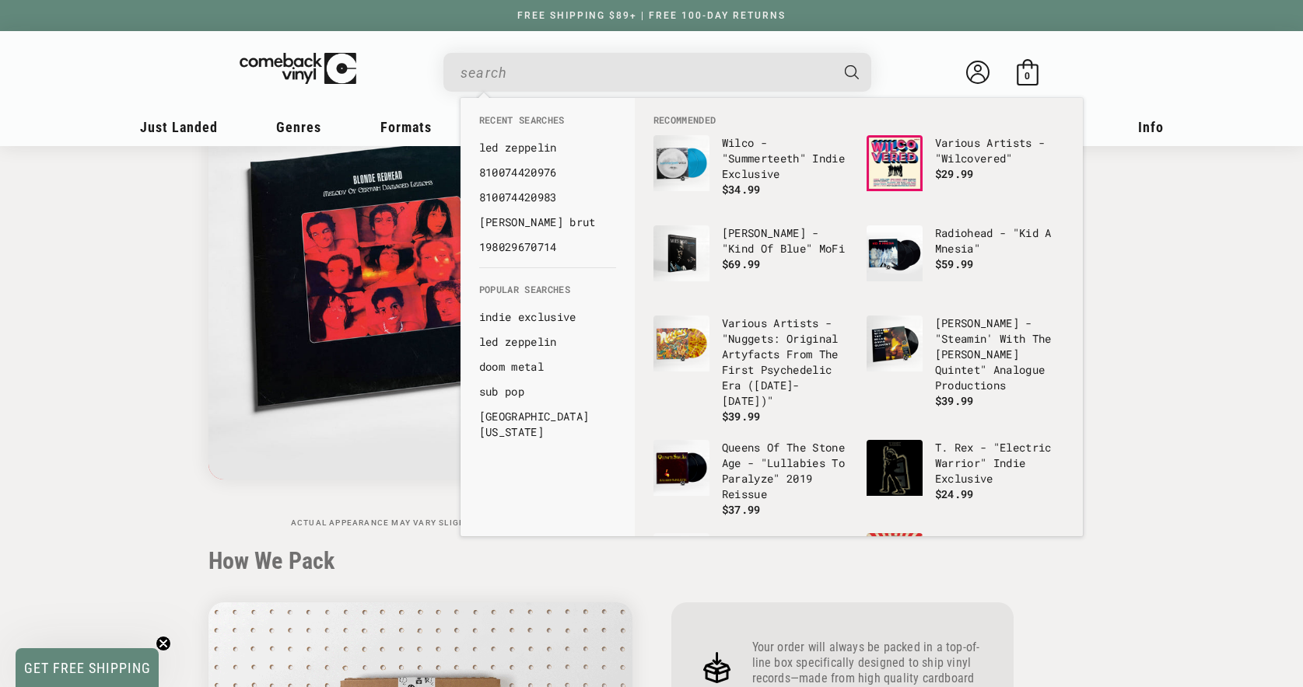
paste input "600753550328"
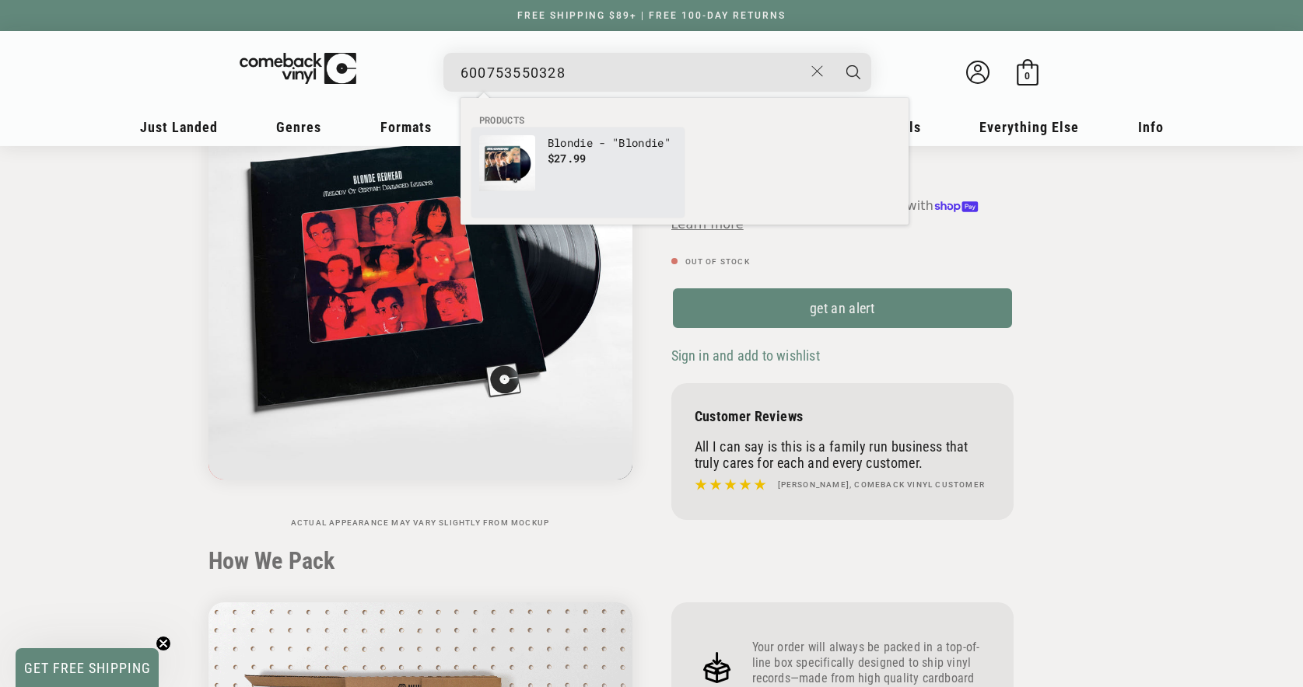
type input "600753550328"
click at [577, 157] on span "$27.99" at bounding box center [566, 158] width 39 height 15
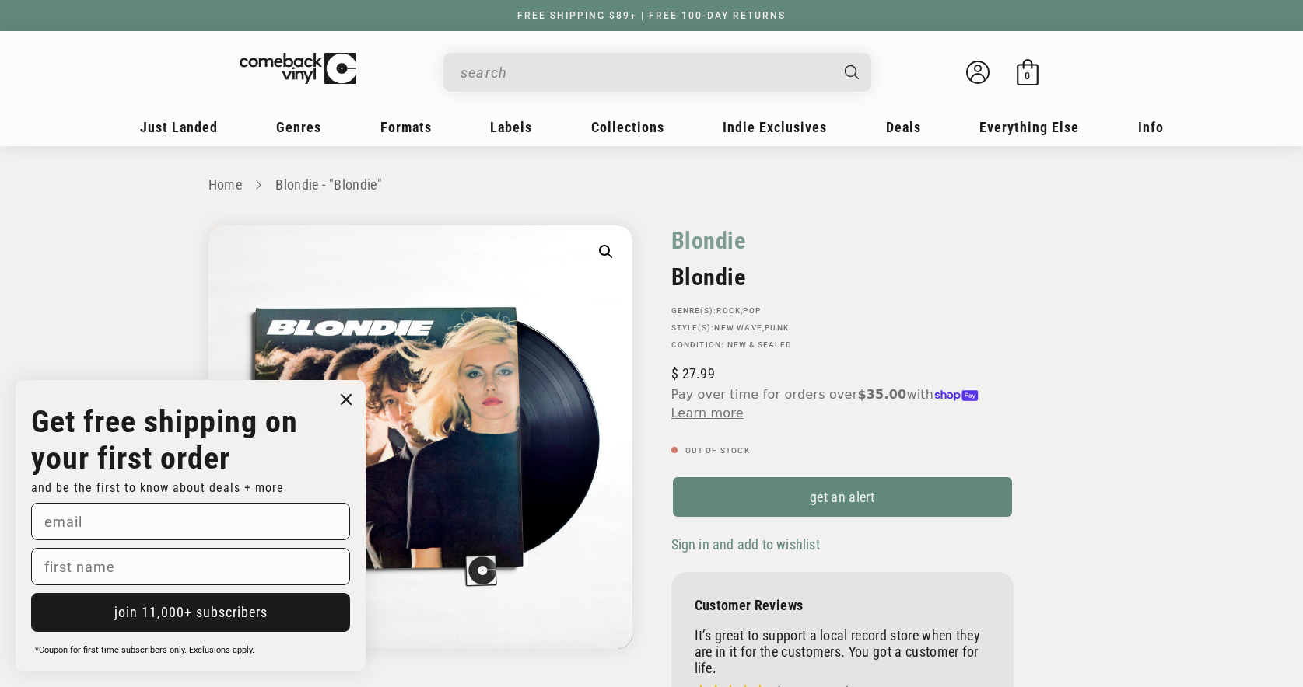
click at [717, 285] on h2 "Blondie" at bounding box center [842, 277] width 342 height 27
copy h2 "Blondie"
click at [643, 69] on input "When autocomplete results are available use up and down arrows to review and en…" at bounding box center [644, 73] width 369 height 32
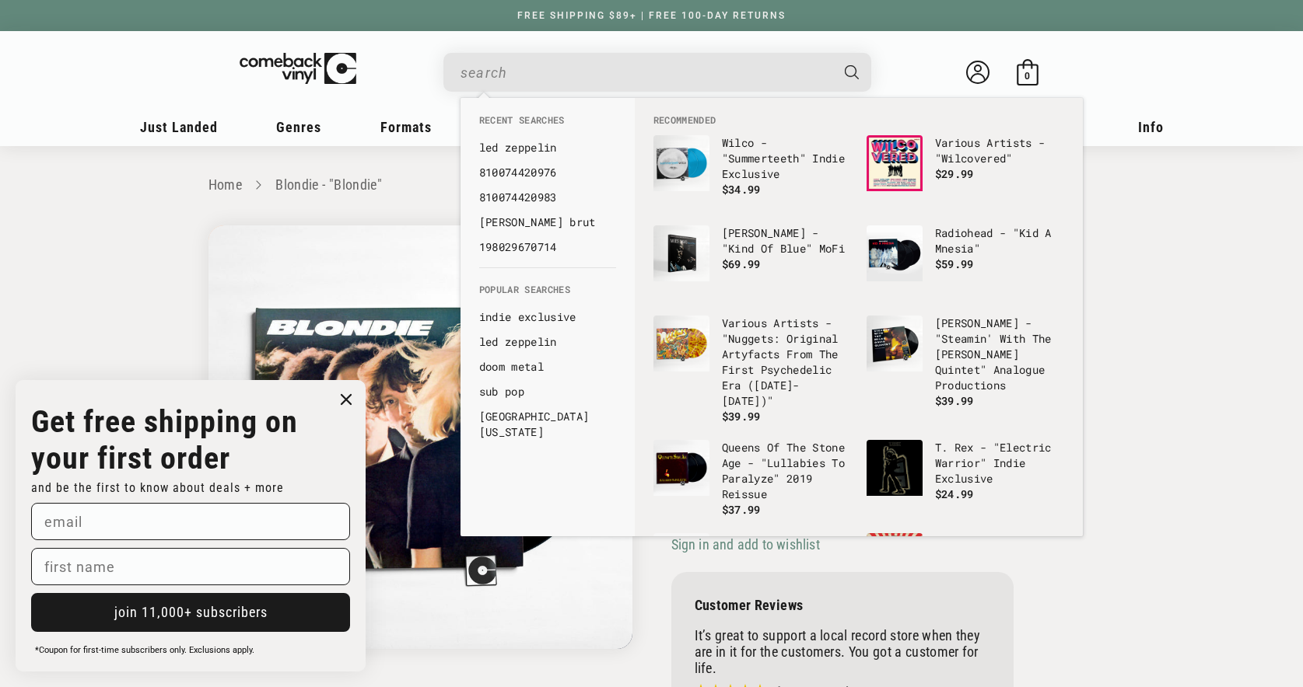
paste input "600753550335"
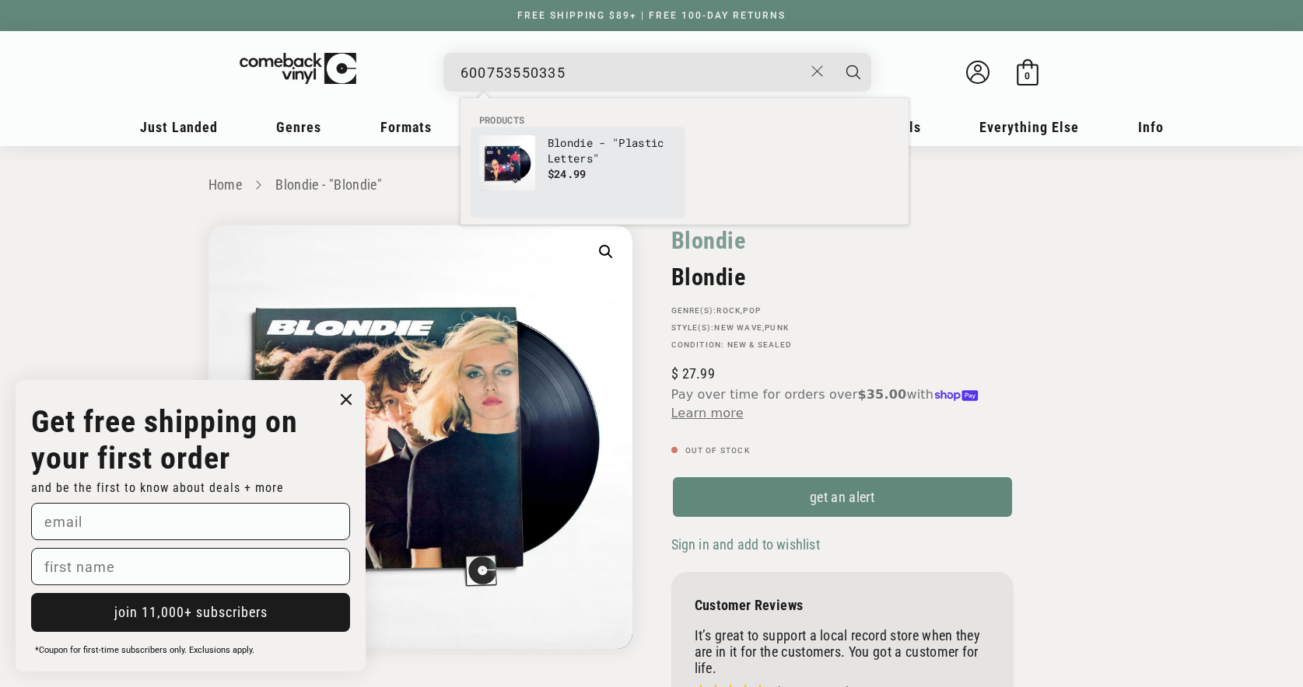
type input "600753550335"
click at [581, 161] on p "Blondie - "Plastic Letters"" at bounding box center [611, 150] width 129 height 31
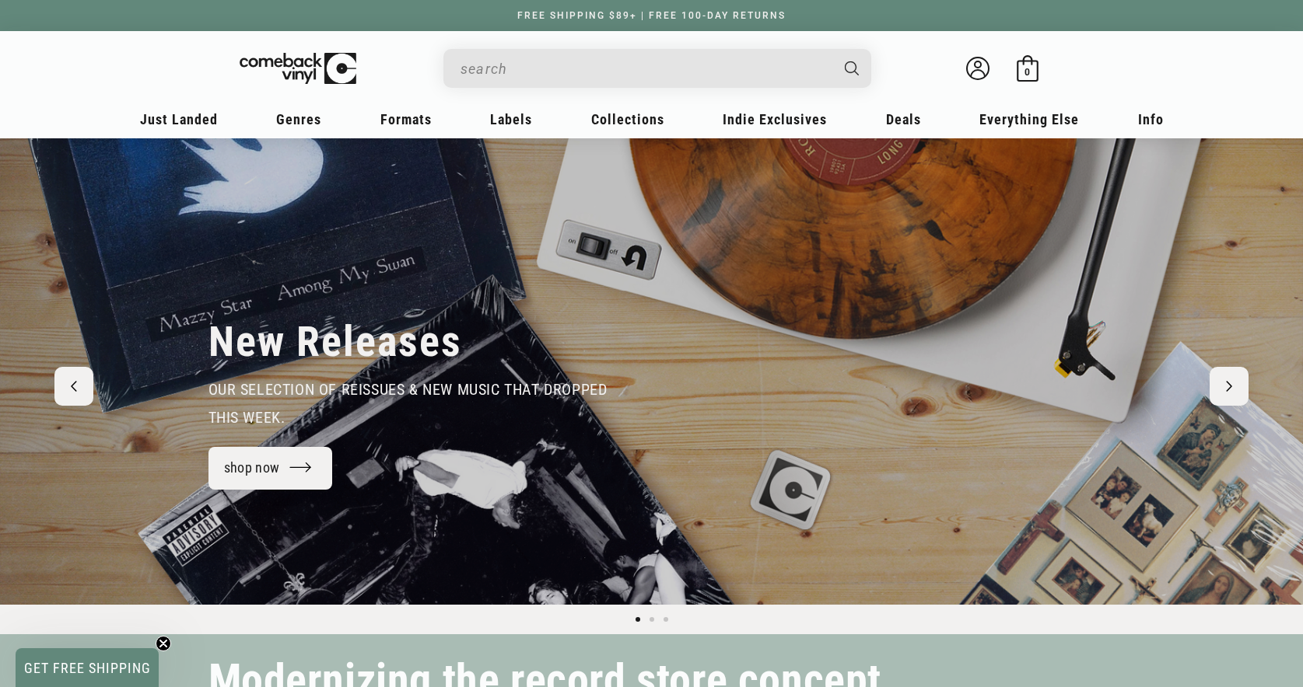
click at [667, 65] on input "When autocomplete results are available use up and down arrows to review and en…" at bounding box center [644, 69] width 369 height 32
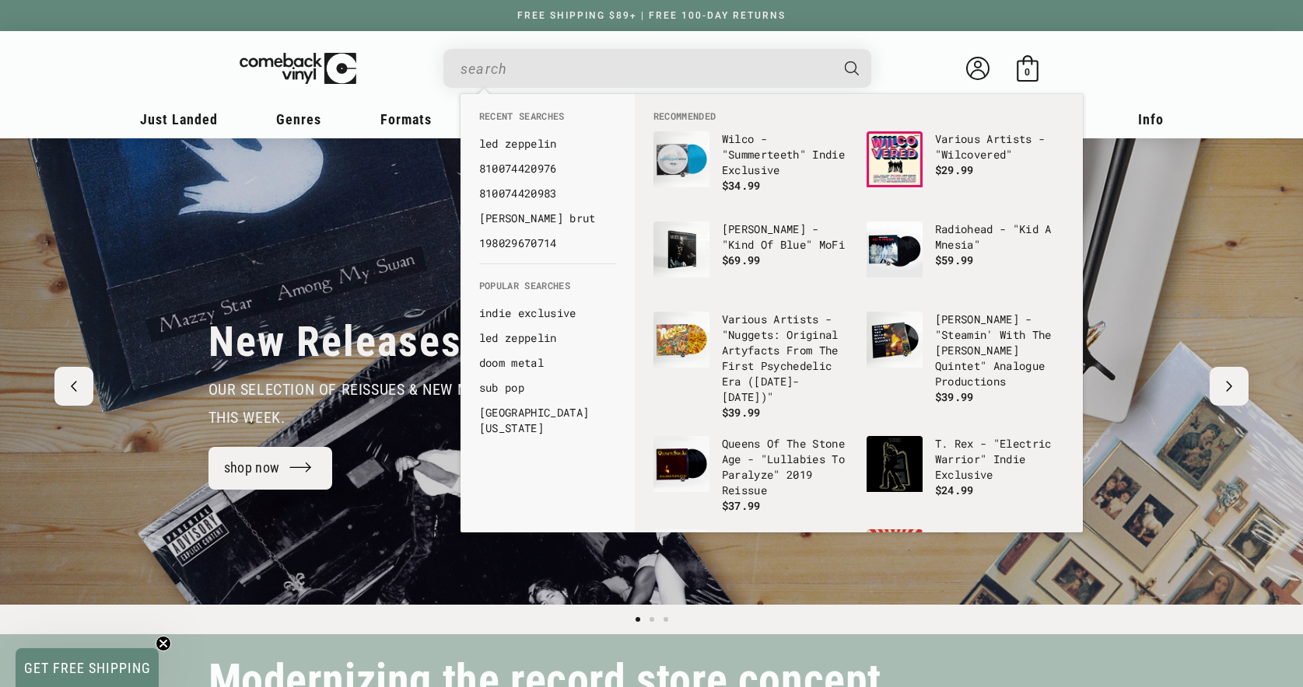
paste input "767870659072"
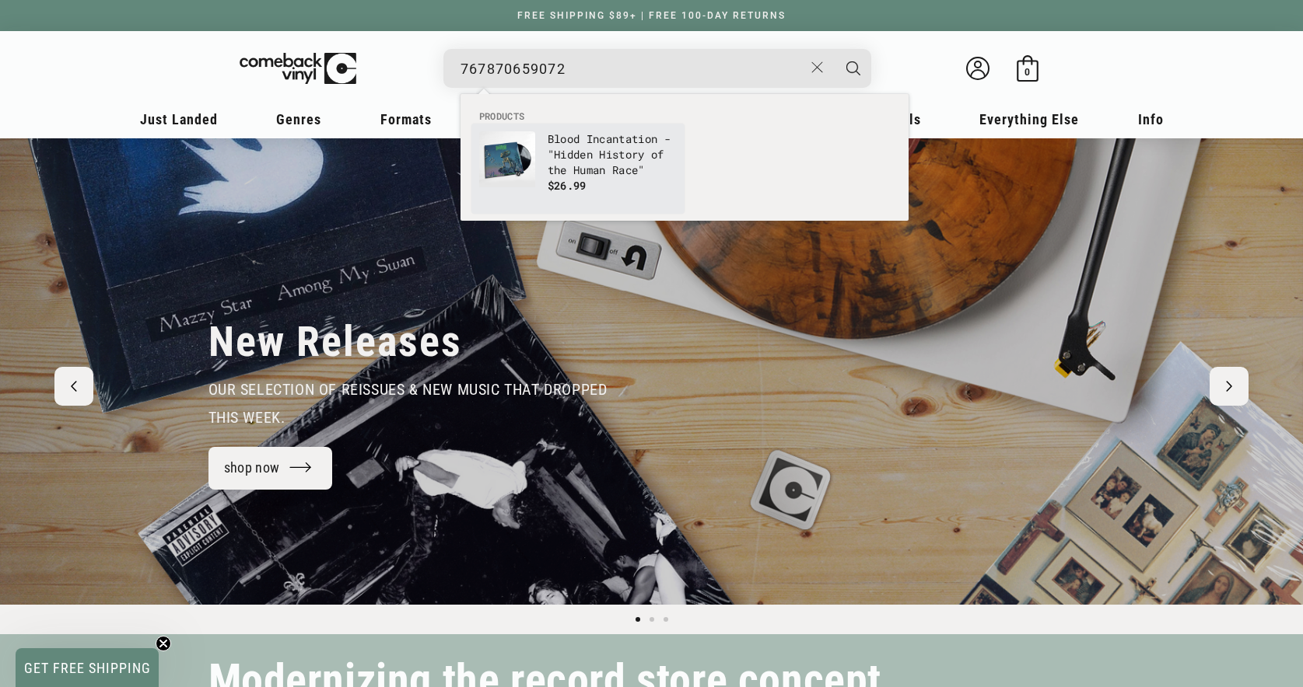
type input "767870659072"
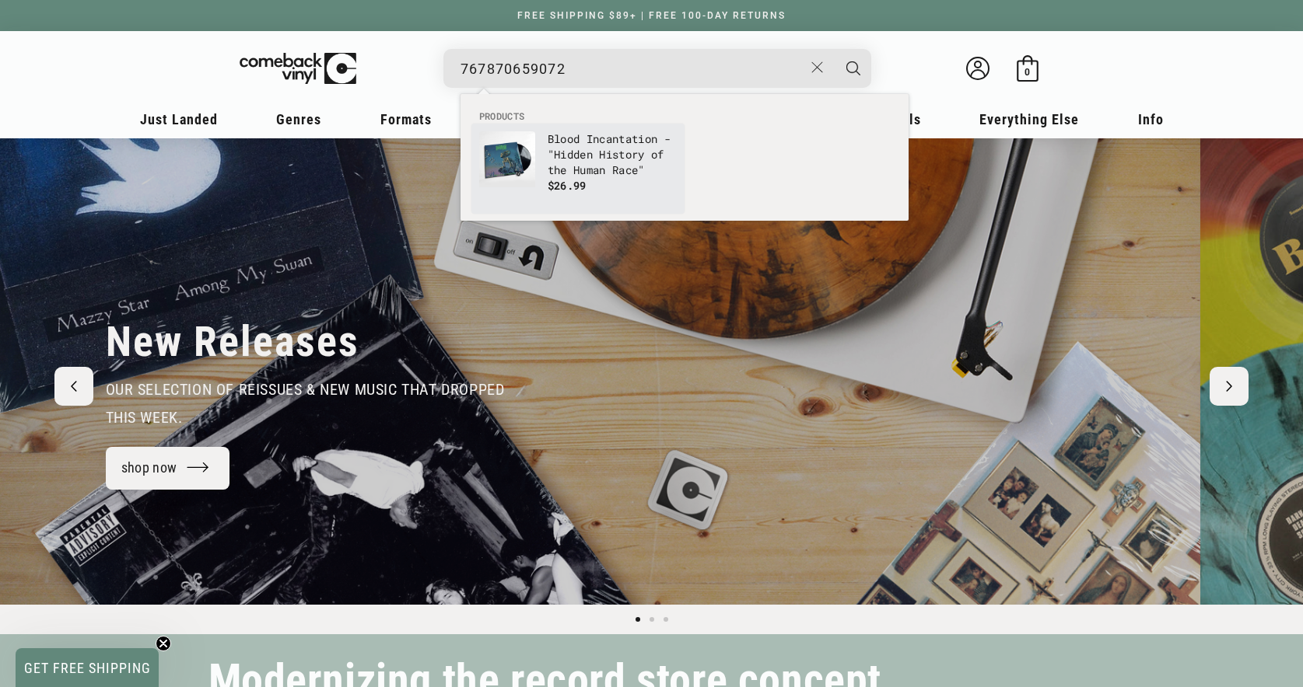
click at [537, 152] on link "Blood Incantation - "Hidden History of the Human Race" $26.99" at bounding box center [578, 168] width 198 height 75
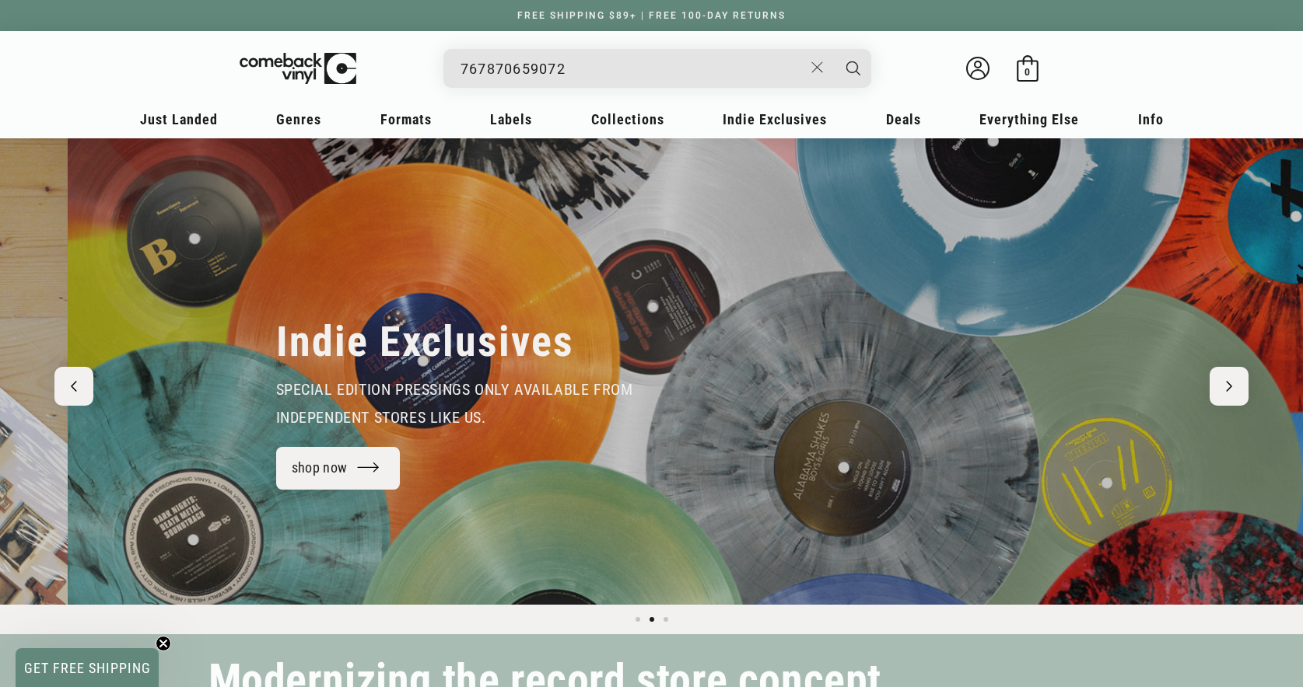
scroll to position [0, 1289]
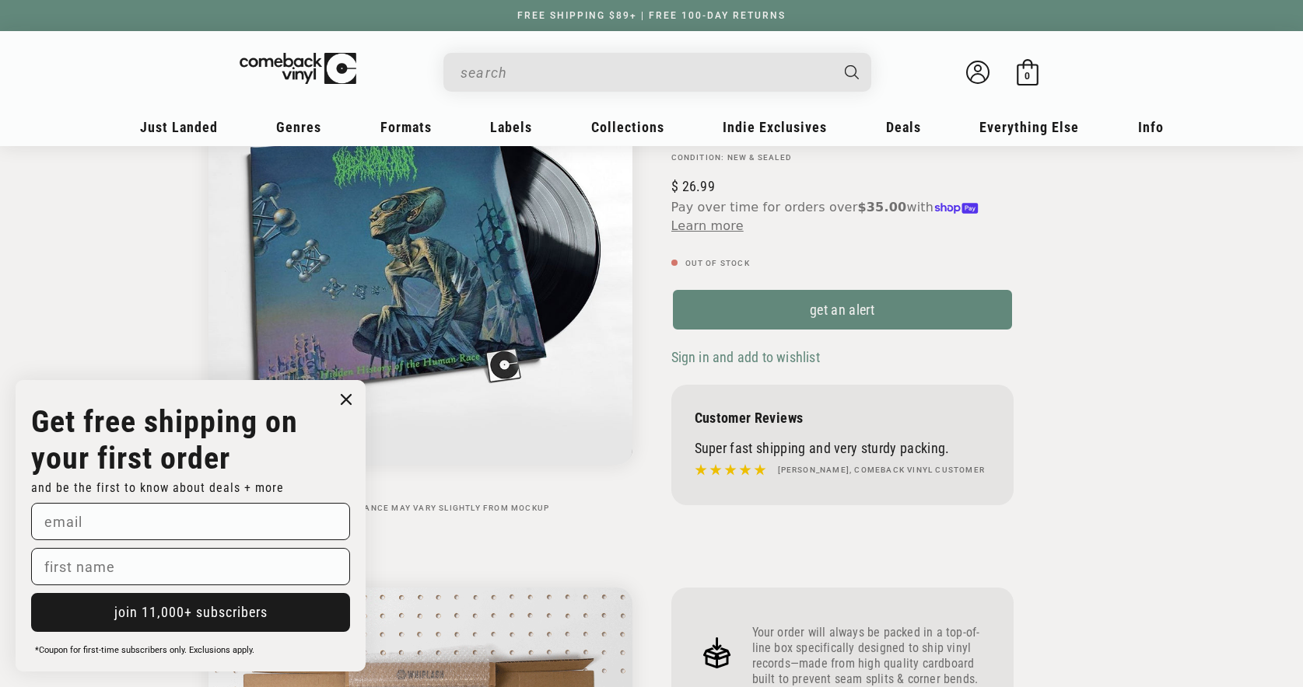
scroll to position [176, 0]
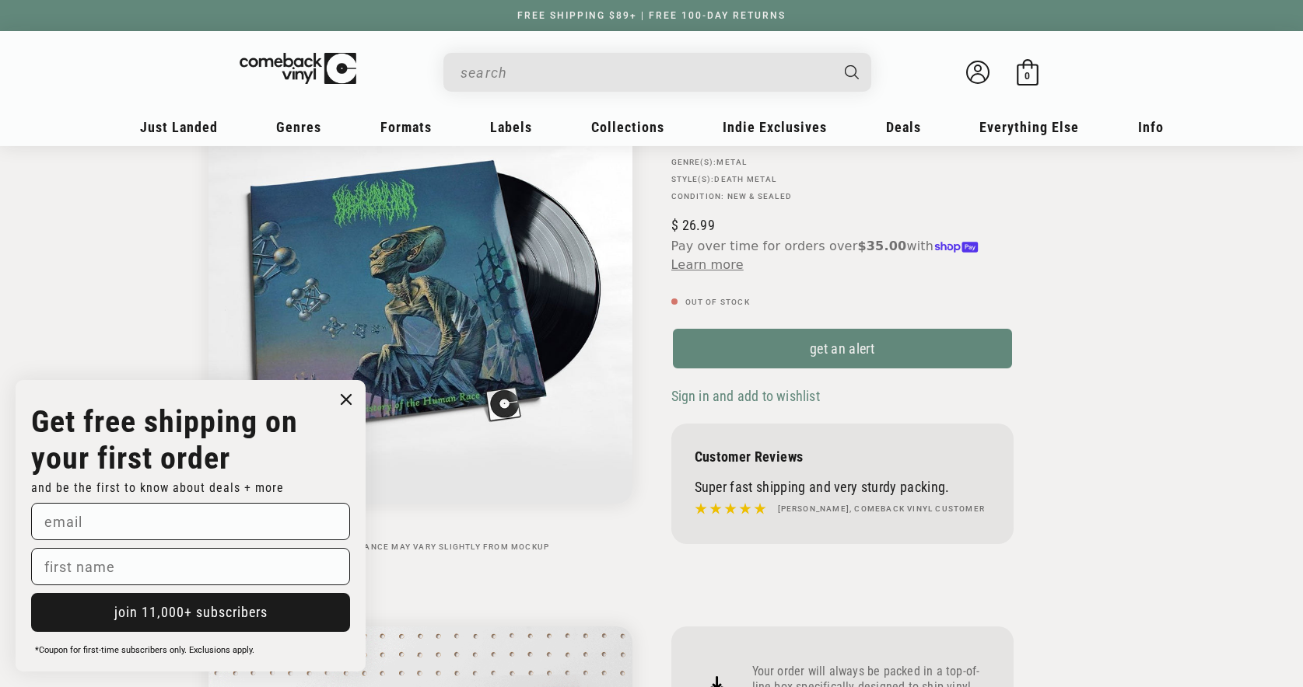
click at [336, 405] on circle "Close dialog" at bounding box center [346, 400] width 23 height 23
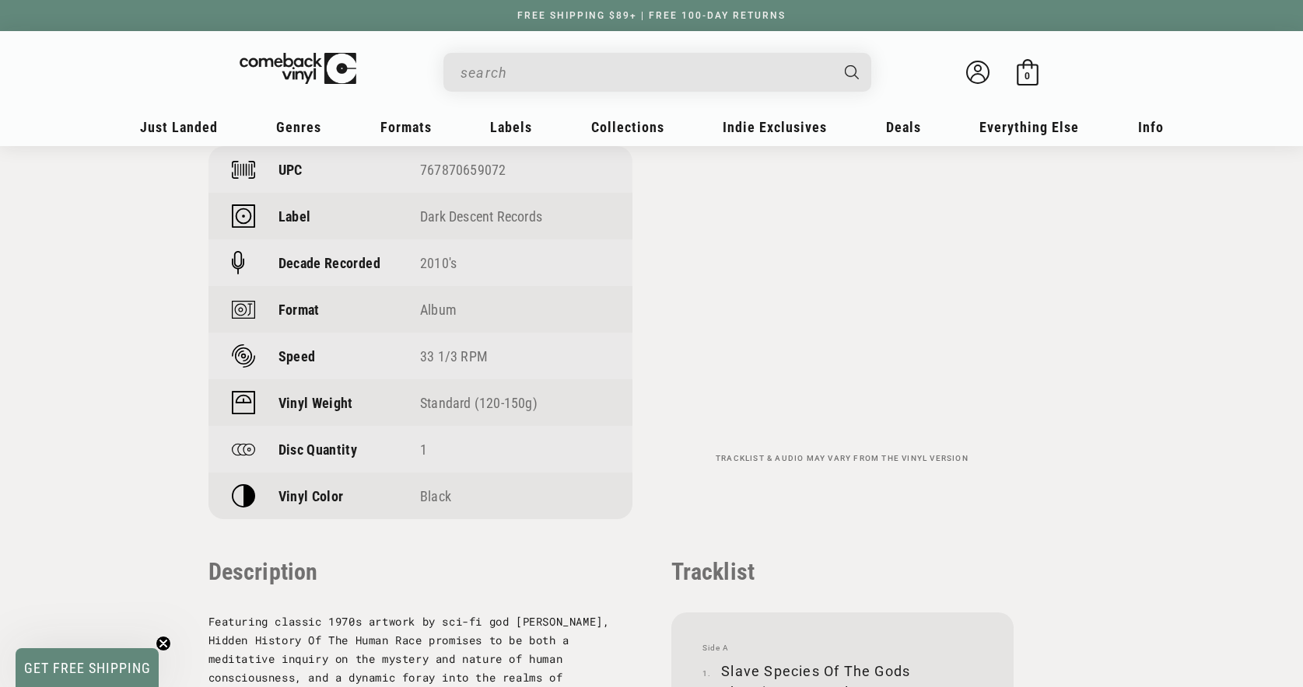
scroll to position [1145, 0]
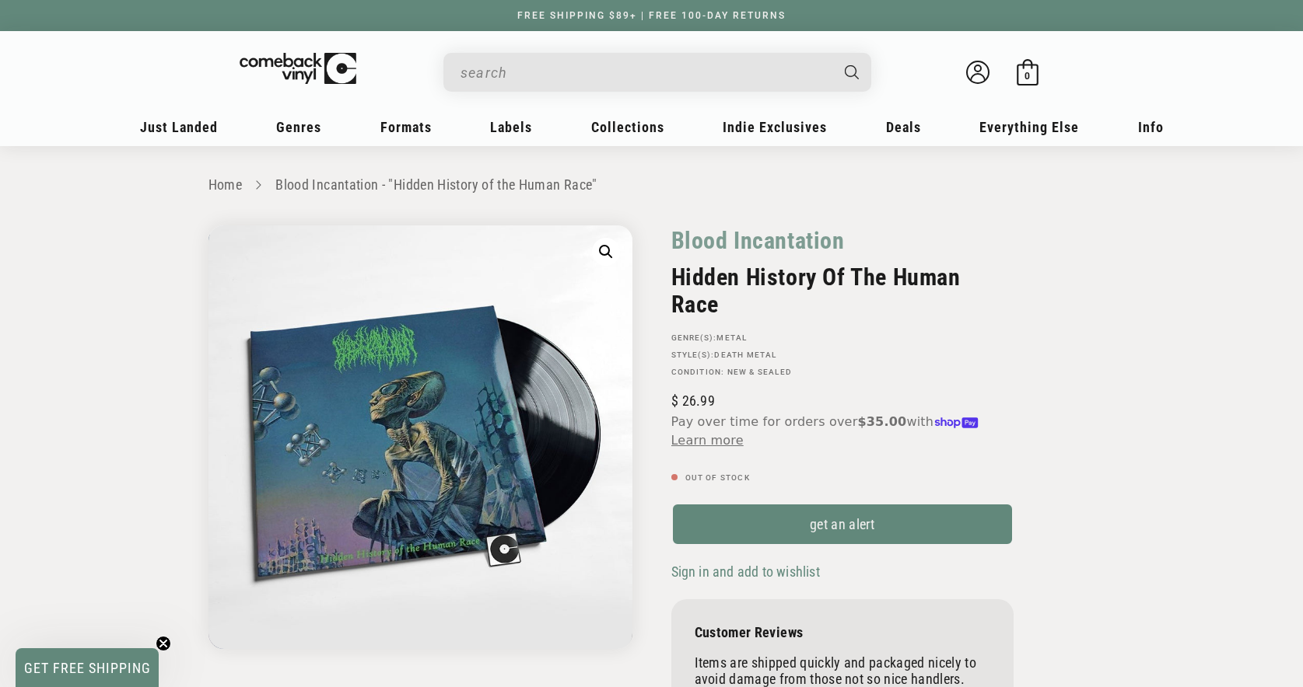
click at [556, 62] on input "When autocomplete results are available use up and down arrows to review and en…" at bounding box center [644, 73] width 369 height 32
paste input "887828046010"
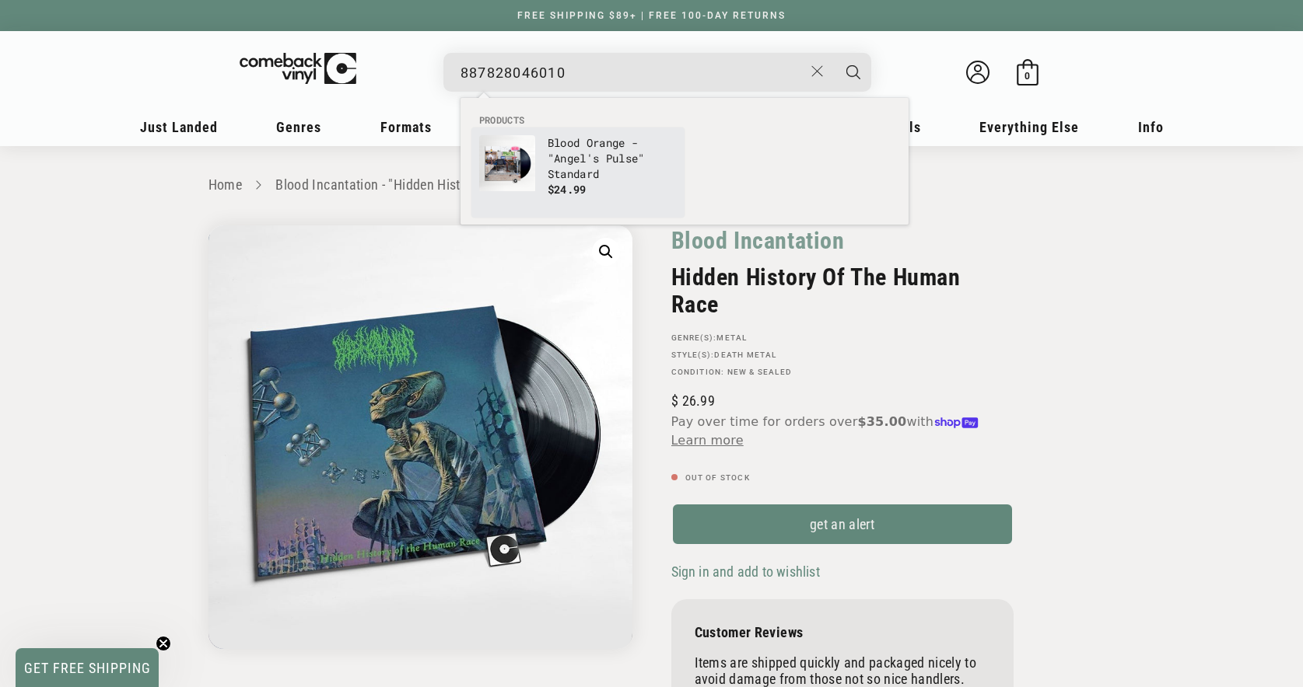
type input "887828046010"
click at [553, 157] on p "Blood Orange - "Angel's Pulse" Standard" at bounding box center [611, 158] width 129 height 47
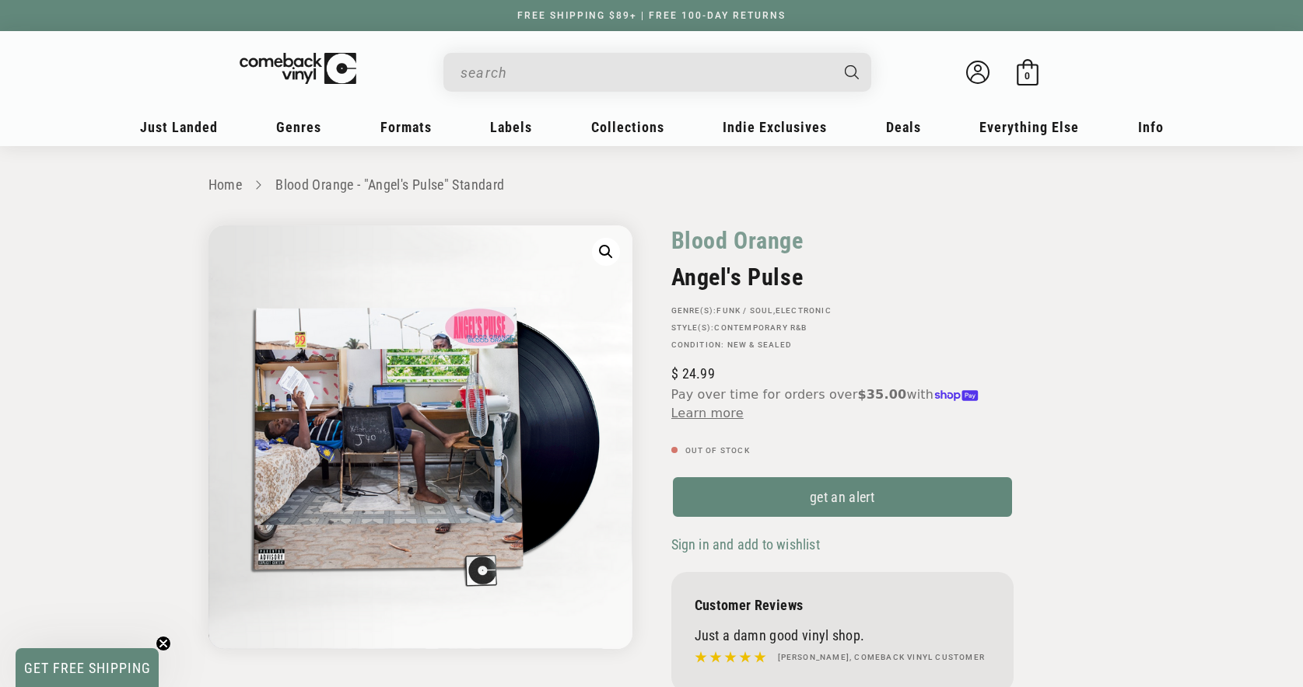
click at [748, 280] on h2 "Angel's Pulse" at bounding box center [842, 277] width 342 height 27
copy div "Angel's Pulse"
click at [1081, 262] on div "Blood Orange Angel's Pulse GENRE(S): Funk / Soul , Electronic STYLE(S): Contemp…" at bounding box center [873, 466] width 443 height 480
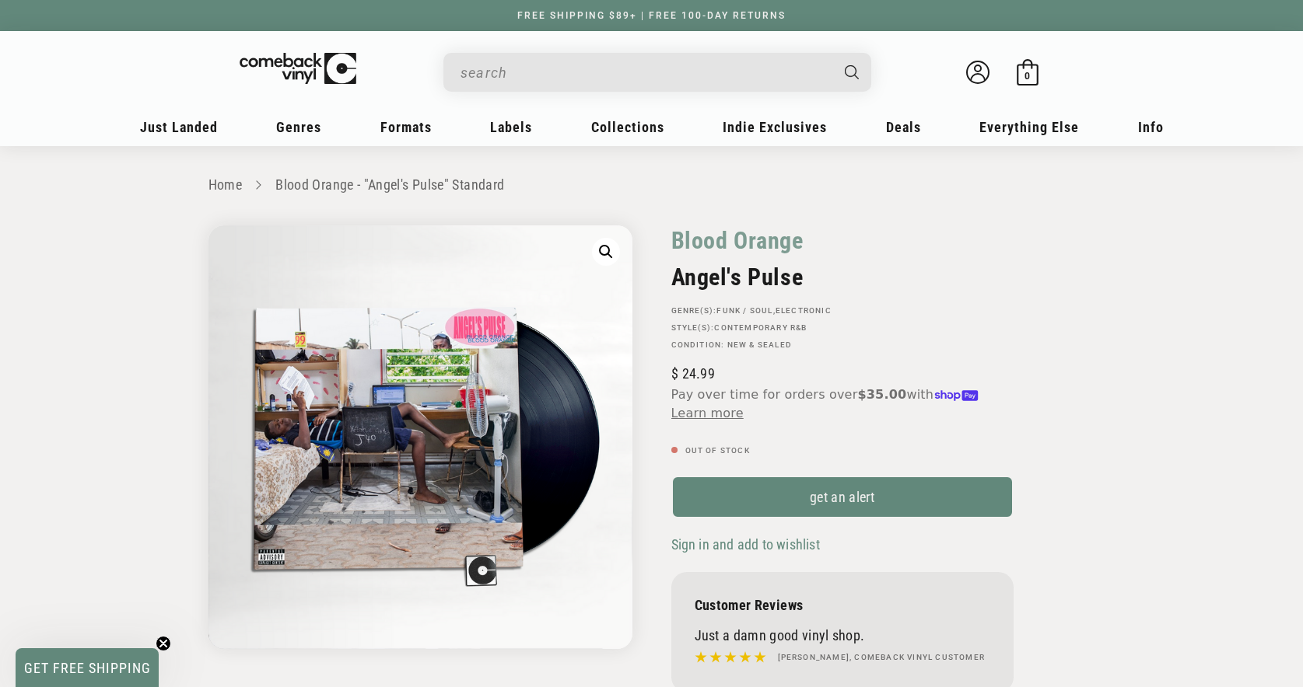
click at [565, 66] on input "When autocomplete results are available use up and down arrows to review and en…" at bounding box center [644, 73] width 369 height 32
paste input "5700907266817"
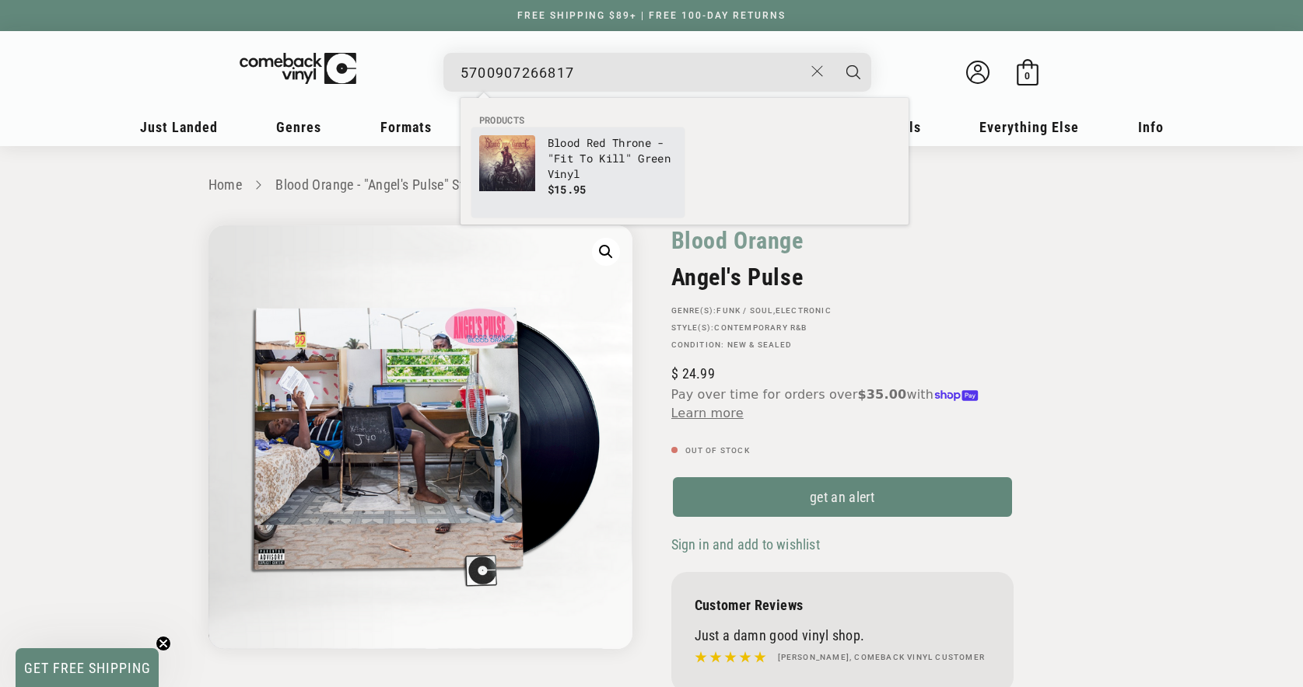
type input "5700907266817"
click at [577, 170] on p "Blood Red Throne - "Fit To Kill" Green Vinyl" at bounding box center [611, 158] width 129 height 47
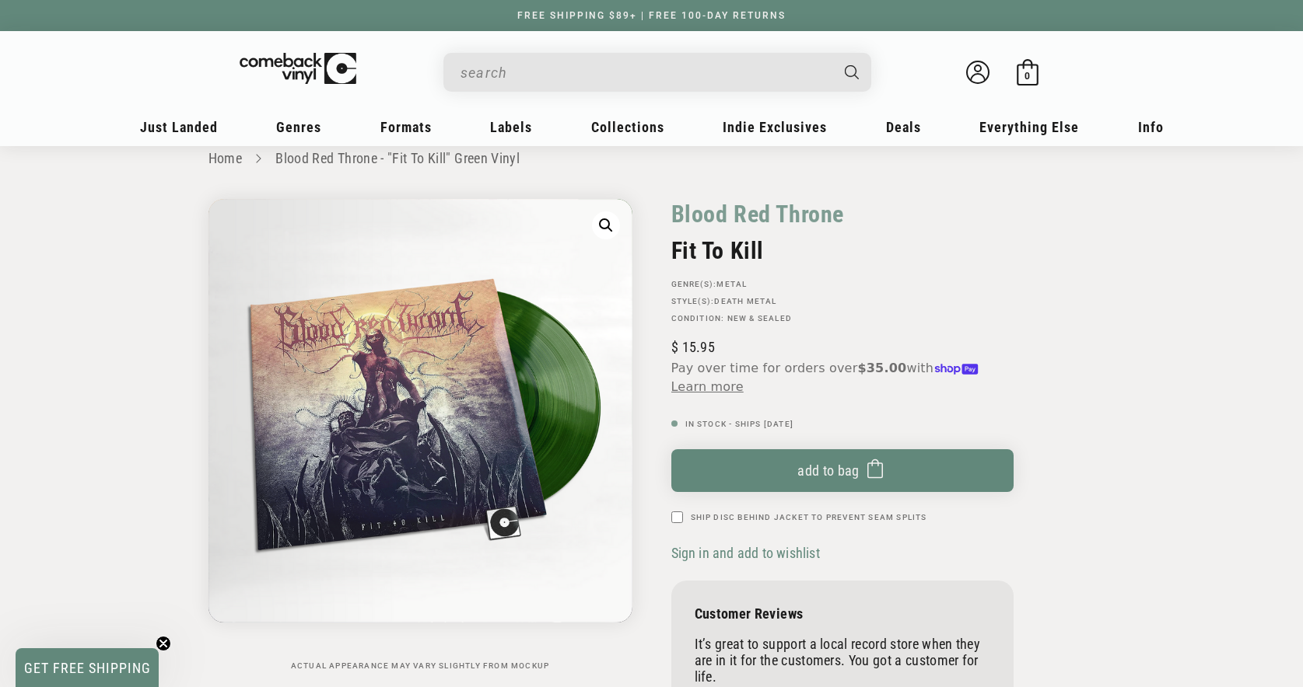
scroll to position [31, 0]
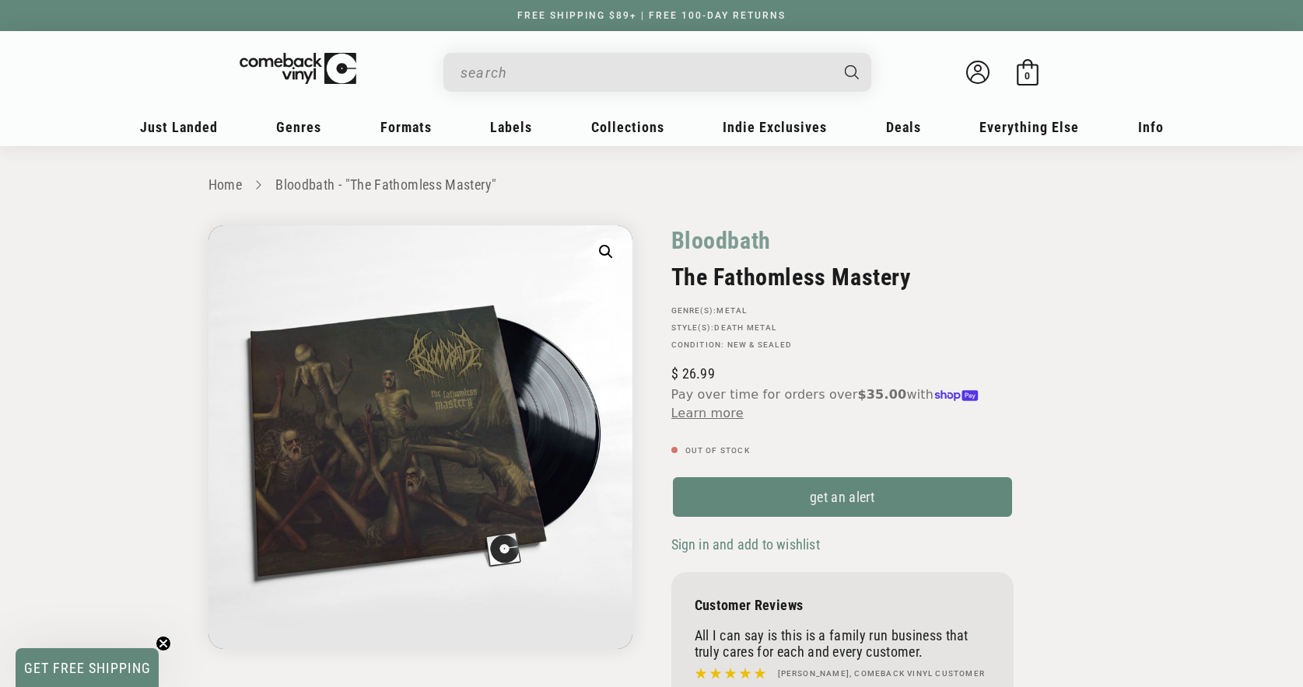
click at [878, 285] on h2 "The Fathomless Mastery" at bounding box center [842, 277] width 342 height 27
click at [877, 285] on h2 "The Fathomless Mastery" at bounding box center [842, 277] width 342 height 27
copy div "The Fathomless Mastery"
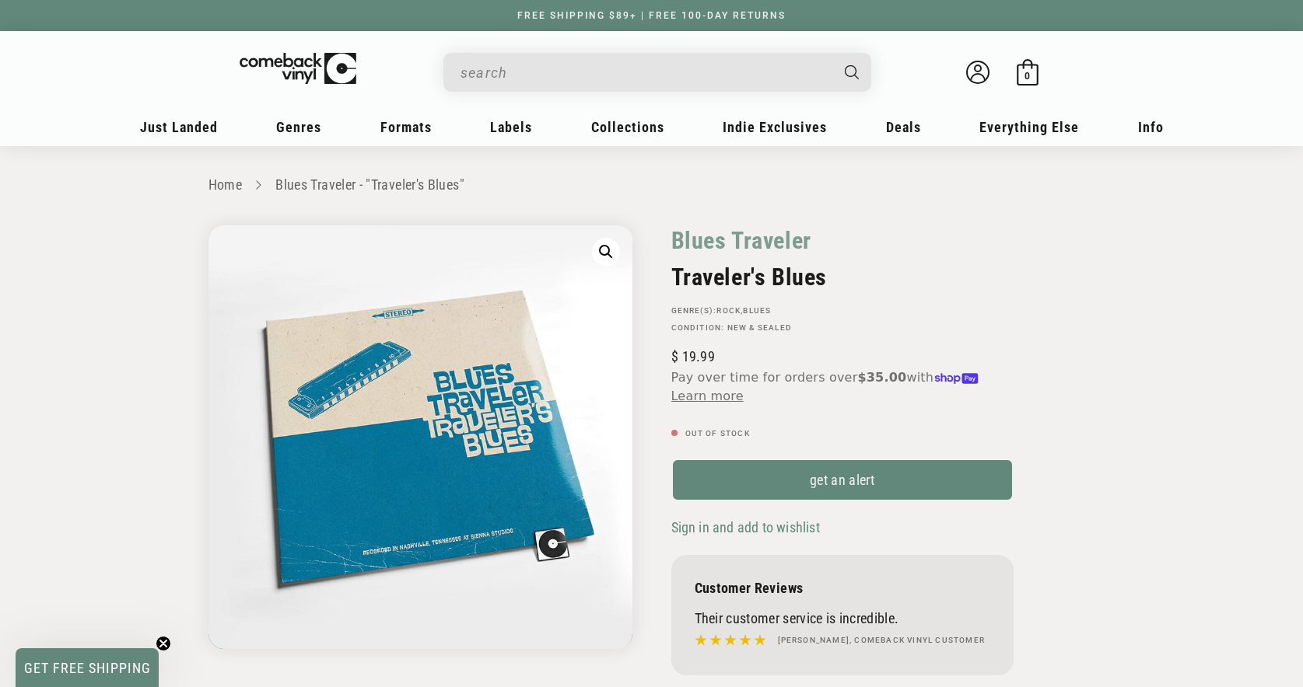
click at [820, 281] on h2 "Traveler's Blues" at bounding box center [842, 277] width 342 height 27
copy div "Traveler's Blues"
